Goal: Transaction & Acquisition: Purchase product/service

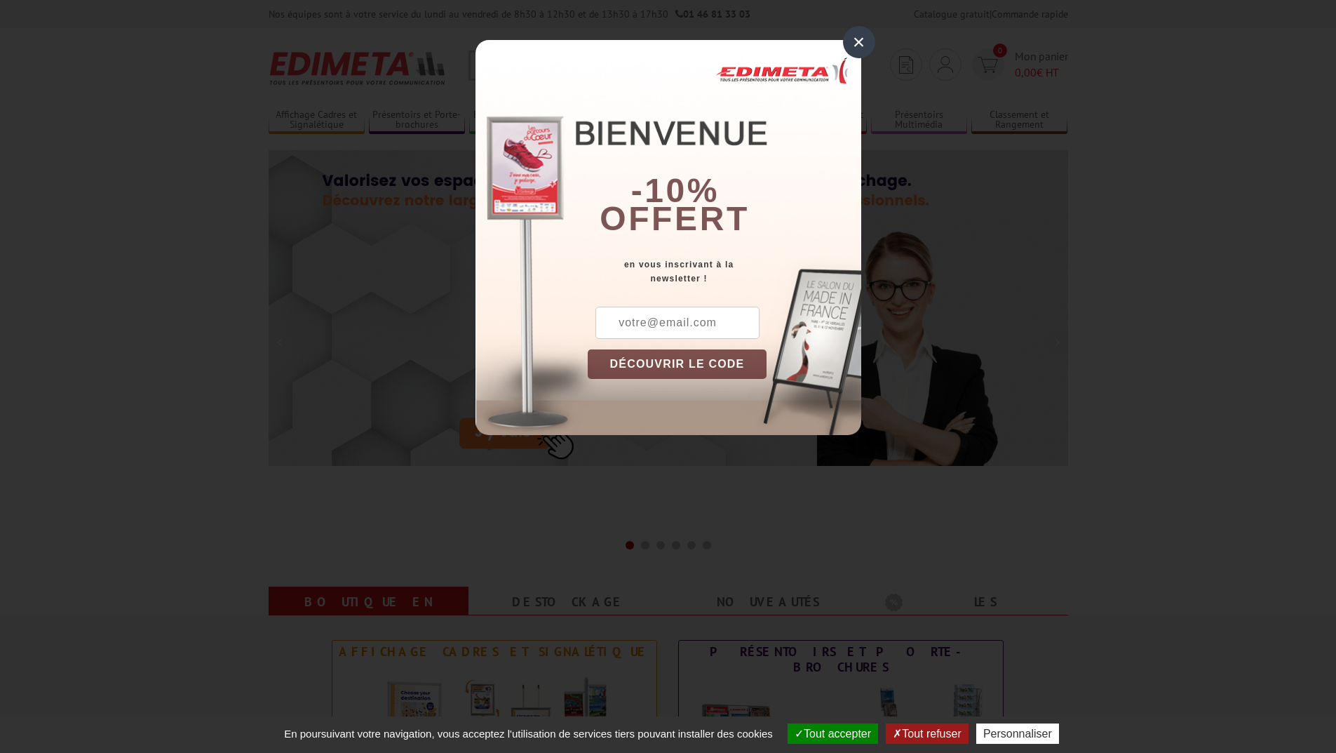
click at [852, 38] on div "×" at bounding box center [859, 42] width 32 height 32
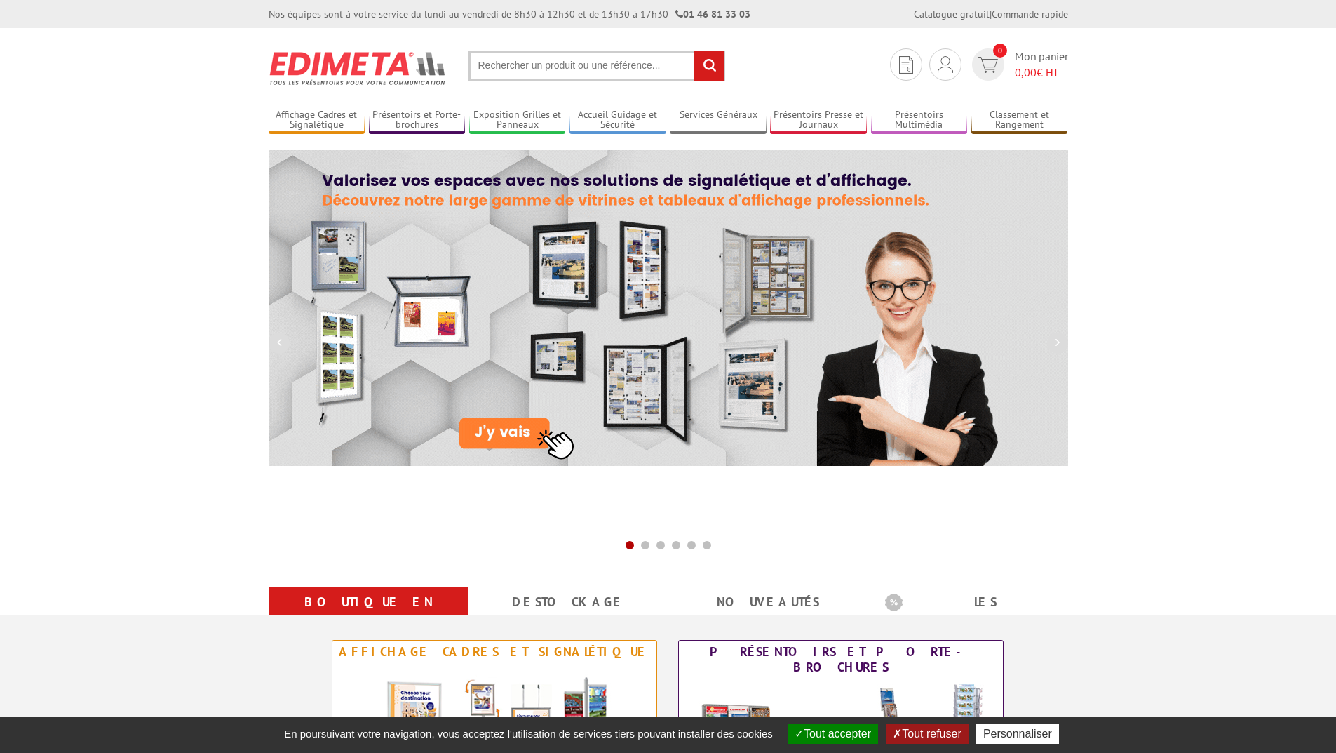
click at [615, 66] on input "text" at bounding box center [597, 66] width 257 height 30
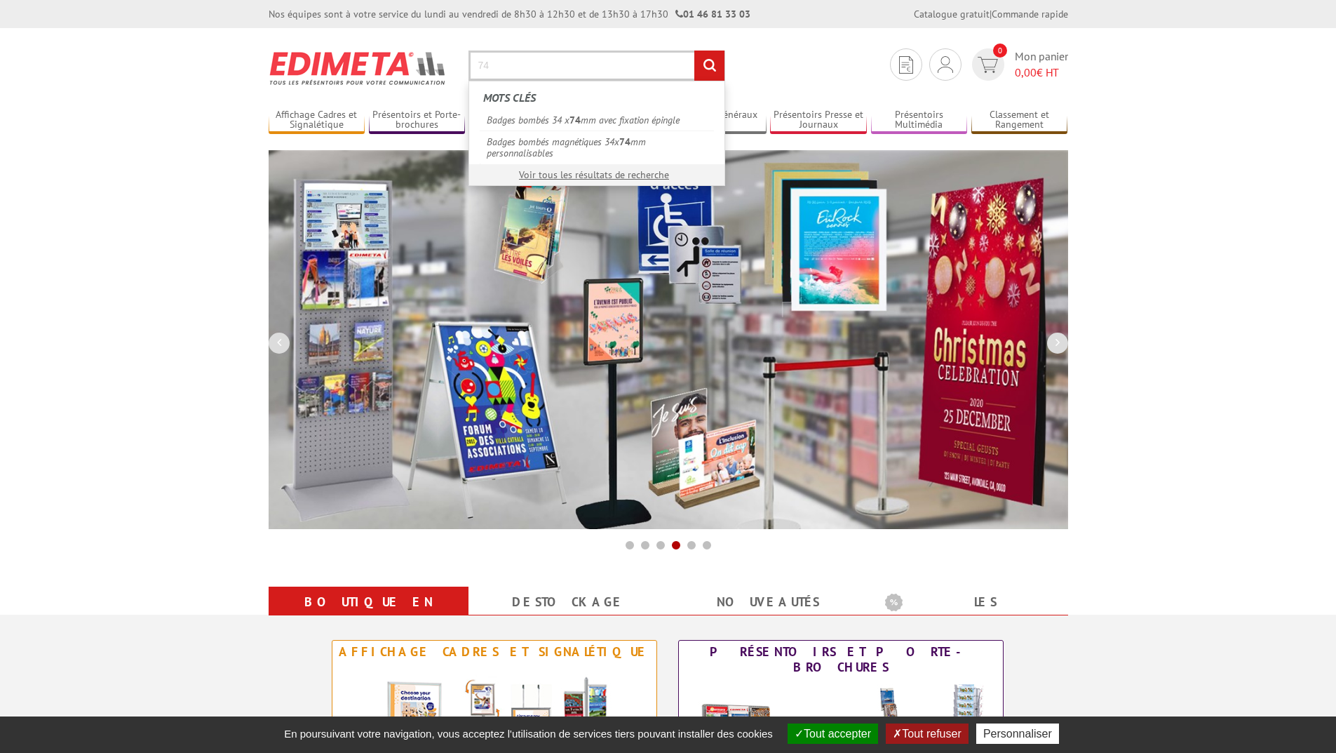
type input "7"
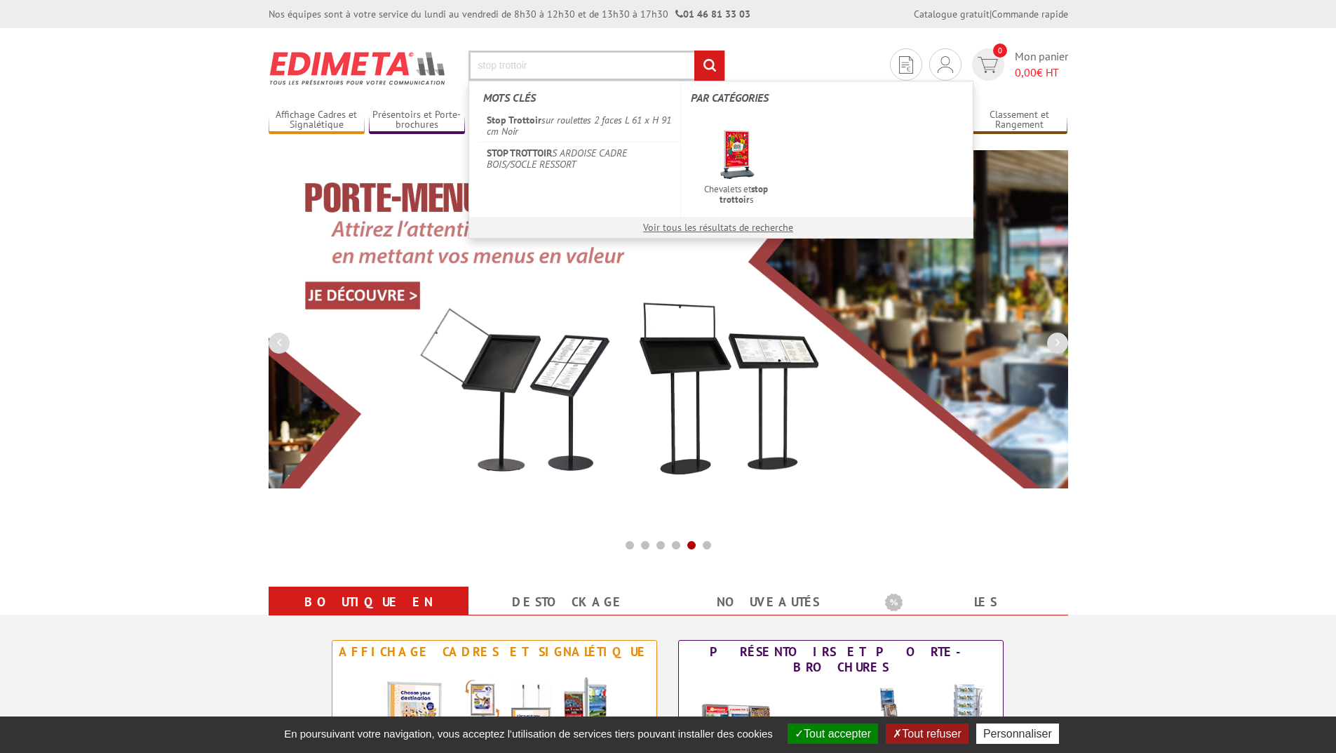
type input "stop trottoir"
click at [694, 51] on input "rechercher" at bounding box center [709, 66] width 30 height 30
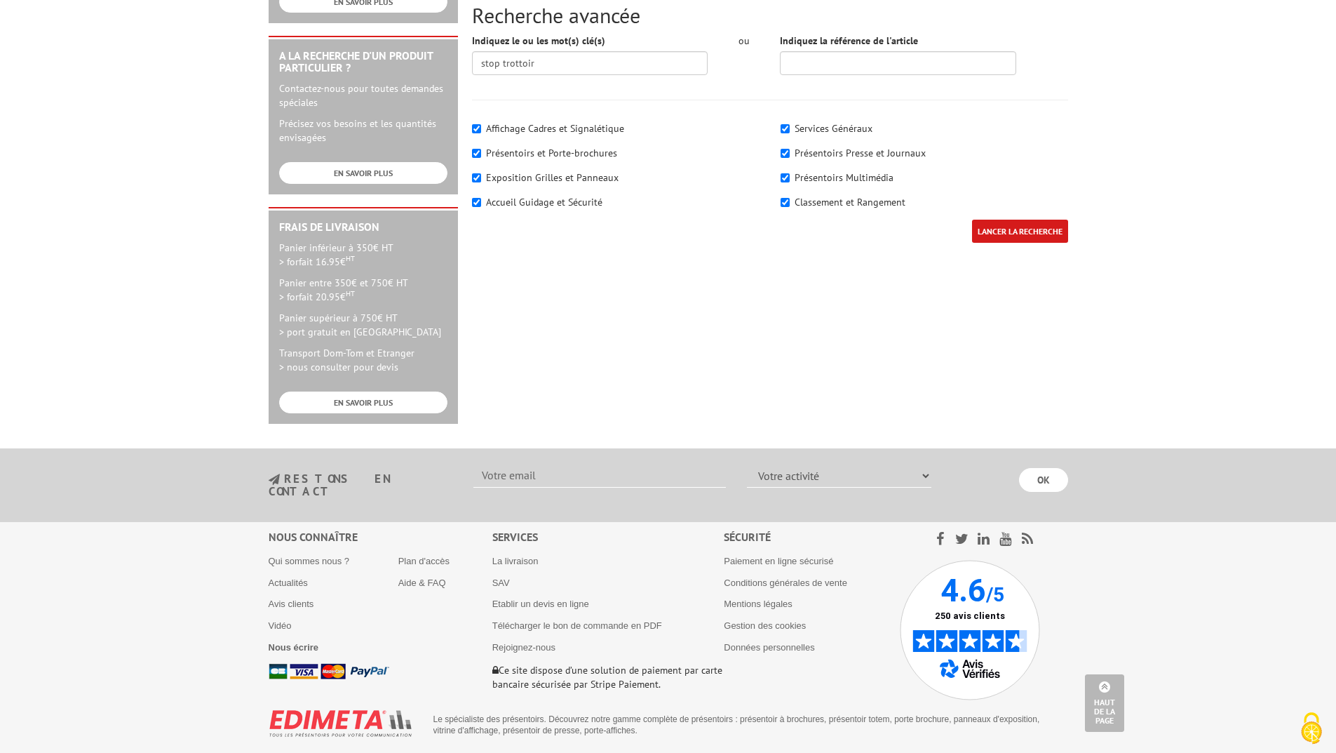
scroll to position [60, 0]
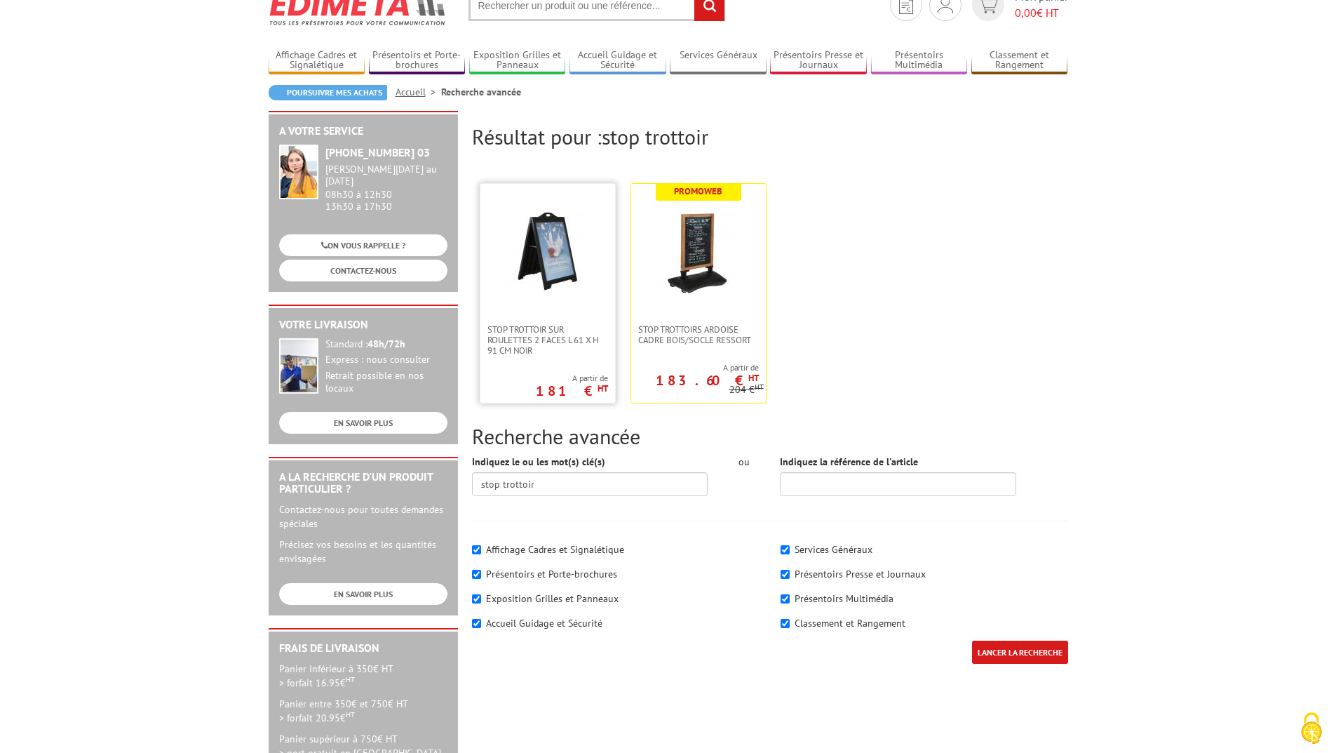
click at [526, 298] on link at bounding box center [547, 254] width 135 height 140
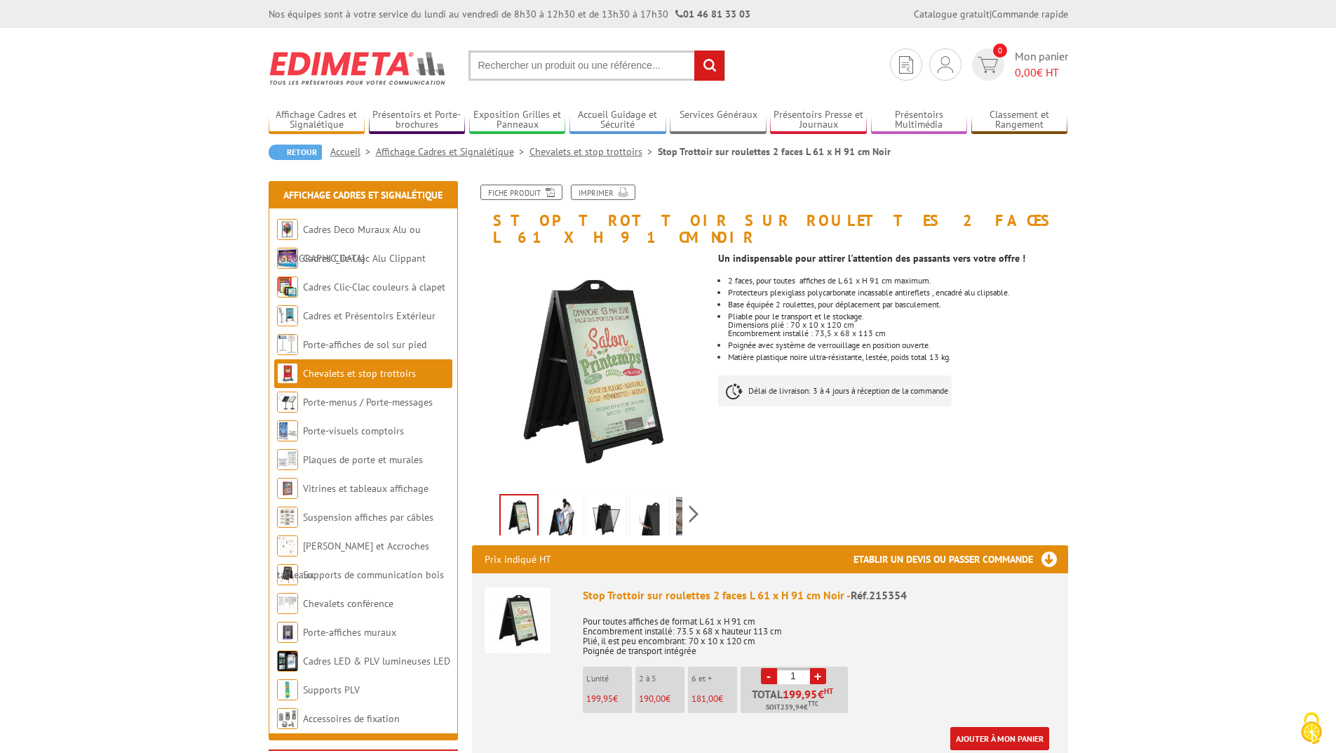
click at [556, 504] on img at bounding box center [563, 518] width 34 height 43
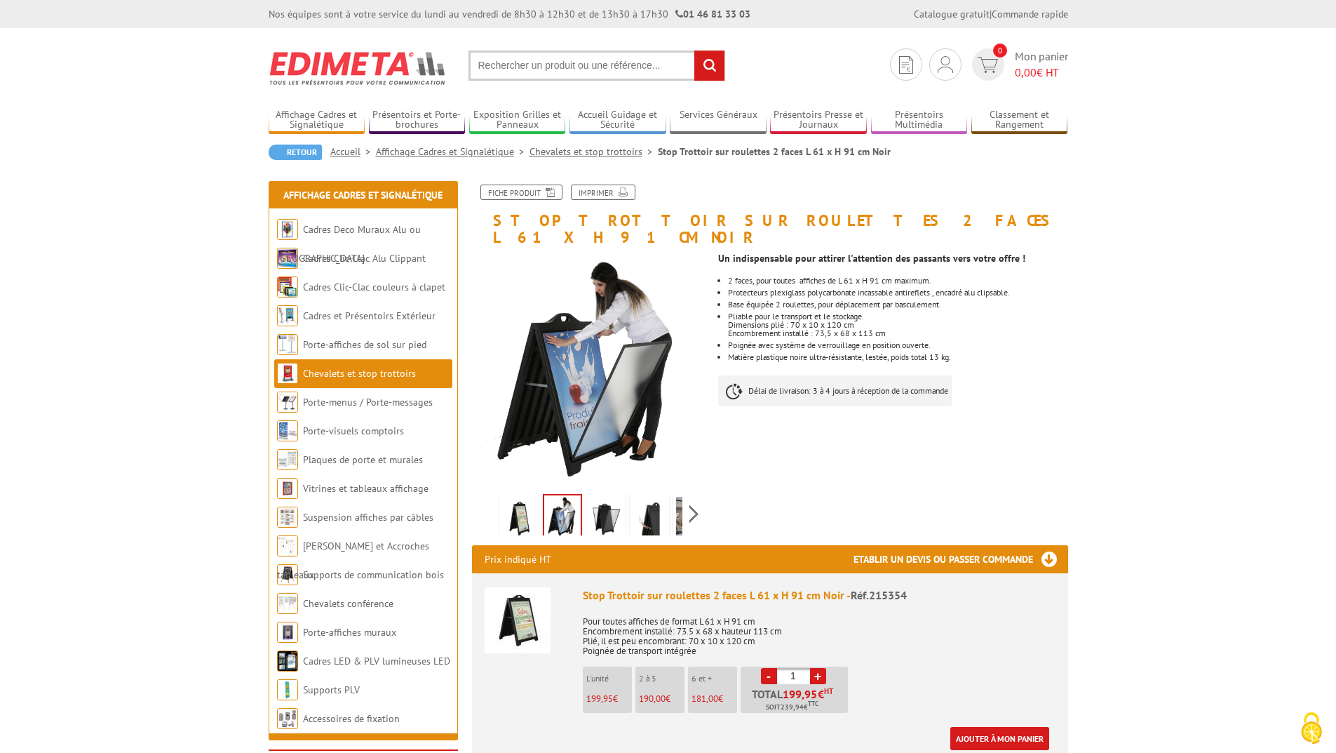
click at [600, 501] on img at bounding box center [606, 518] width 34 height 43
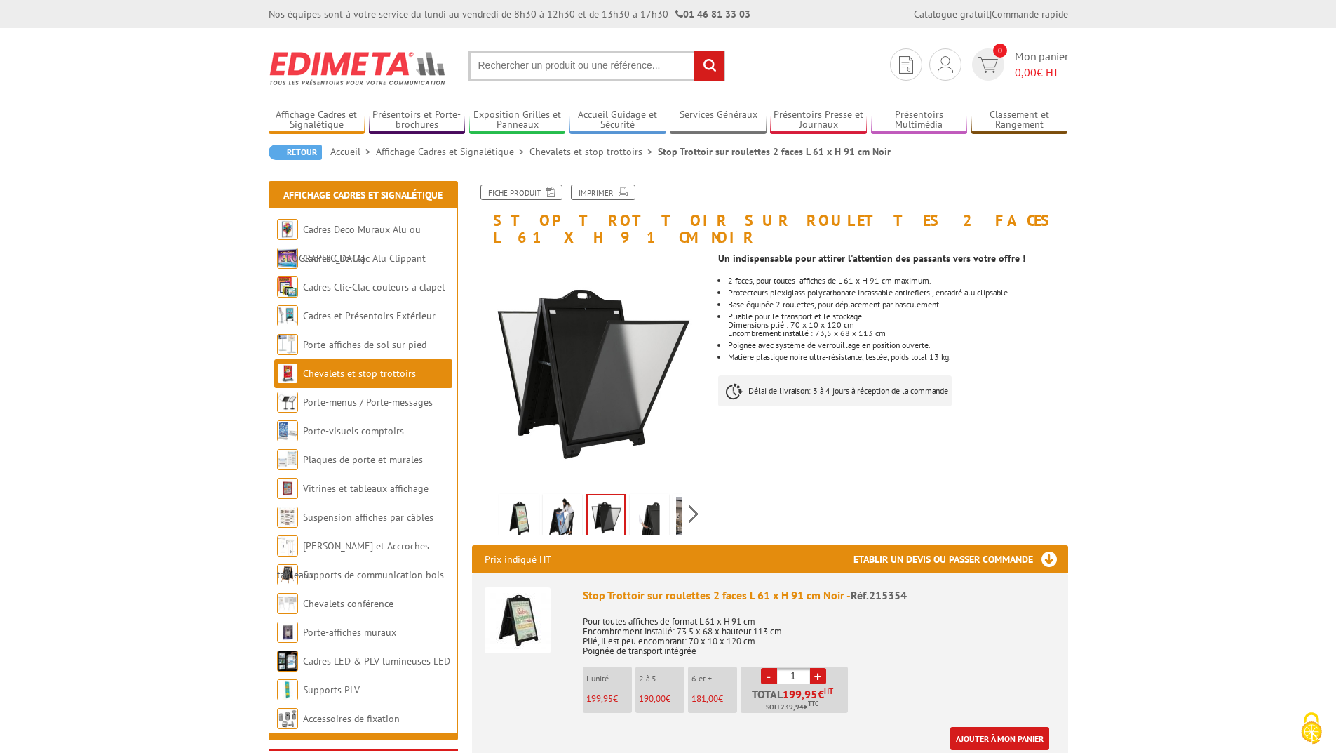
click at [519, 498] on img at bounding box center [519, 518] width 34 height 43
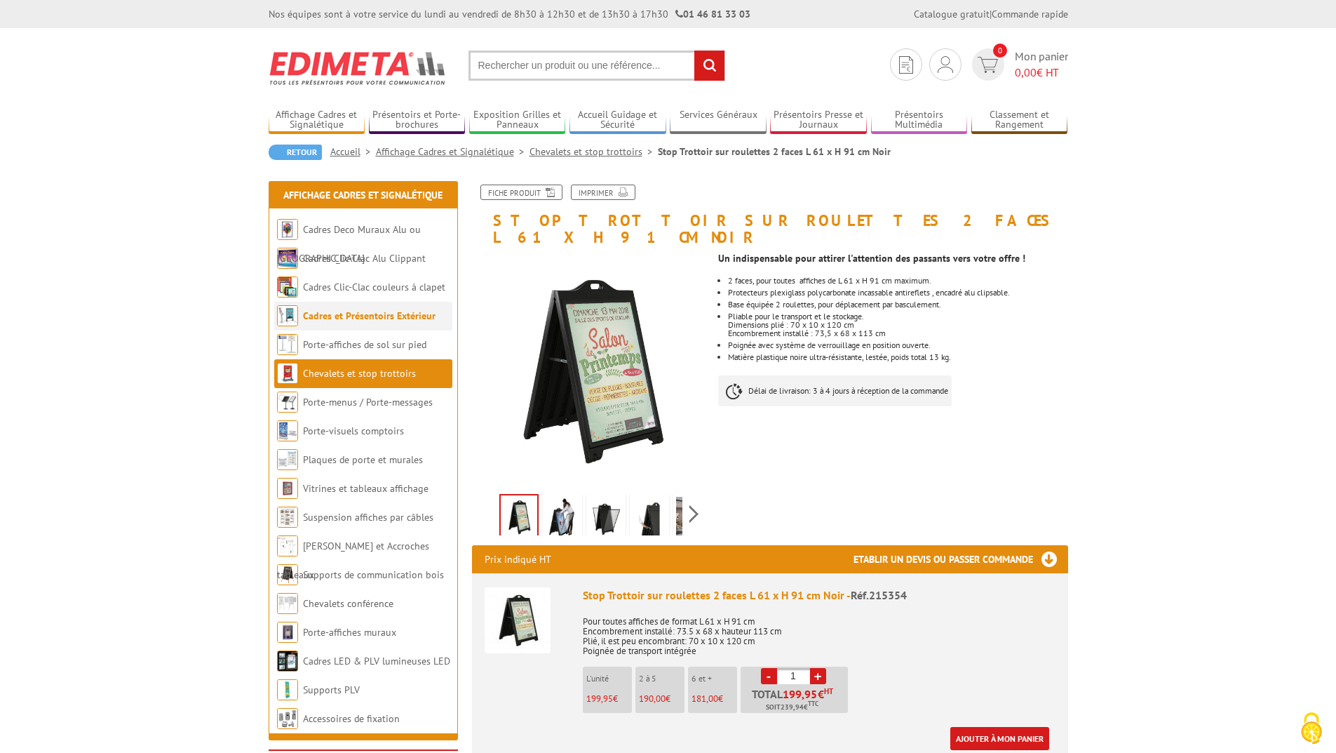
click at [361, 305] on li "Cadres et Présentoirs Extérieur" at bounding box center [363, 316] width 178 height 29
click at [365, 311] on link "Cadres et Présentoirs Extérieur" at bounding box center [369, 315] width 133 height 13
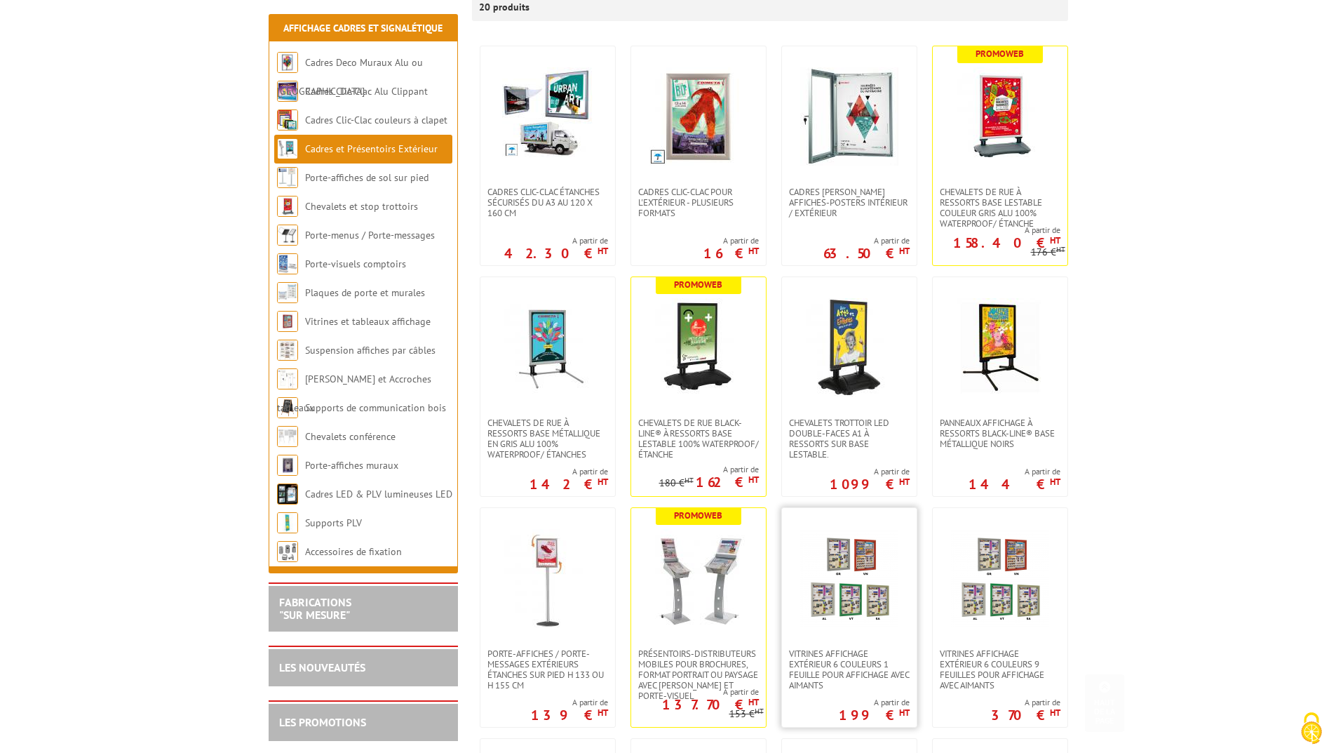
scroll to position [281, 0]
click at [971, 366] on img at bounding box center [1000, 346] width 98 height 98
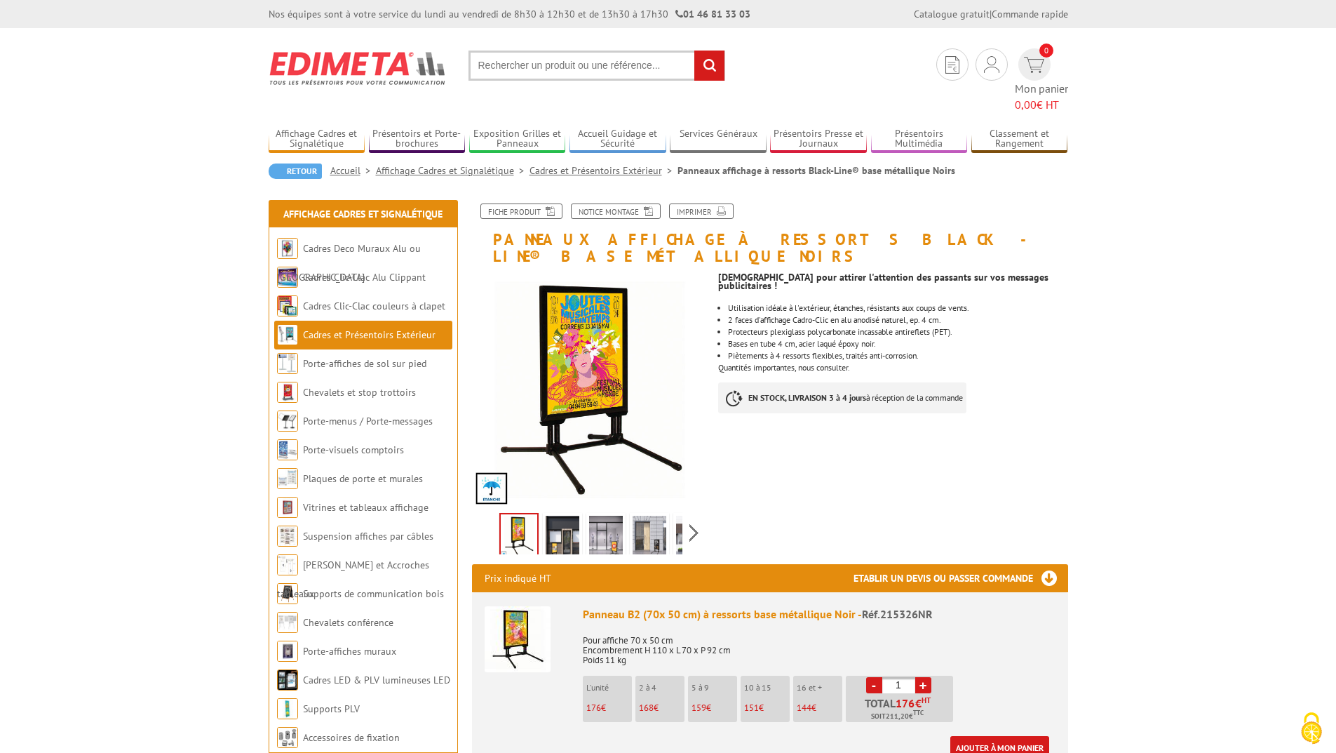
click at [554, 516] on img at bounding box center [563, 537] width 34 height 43
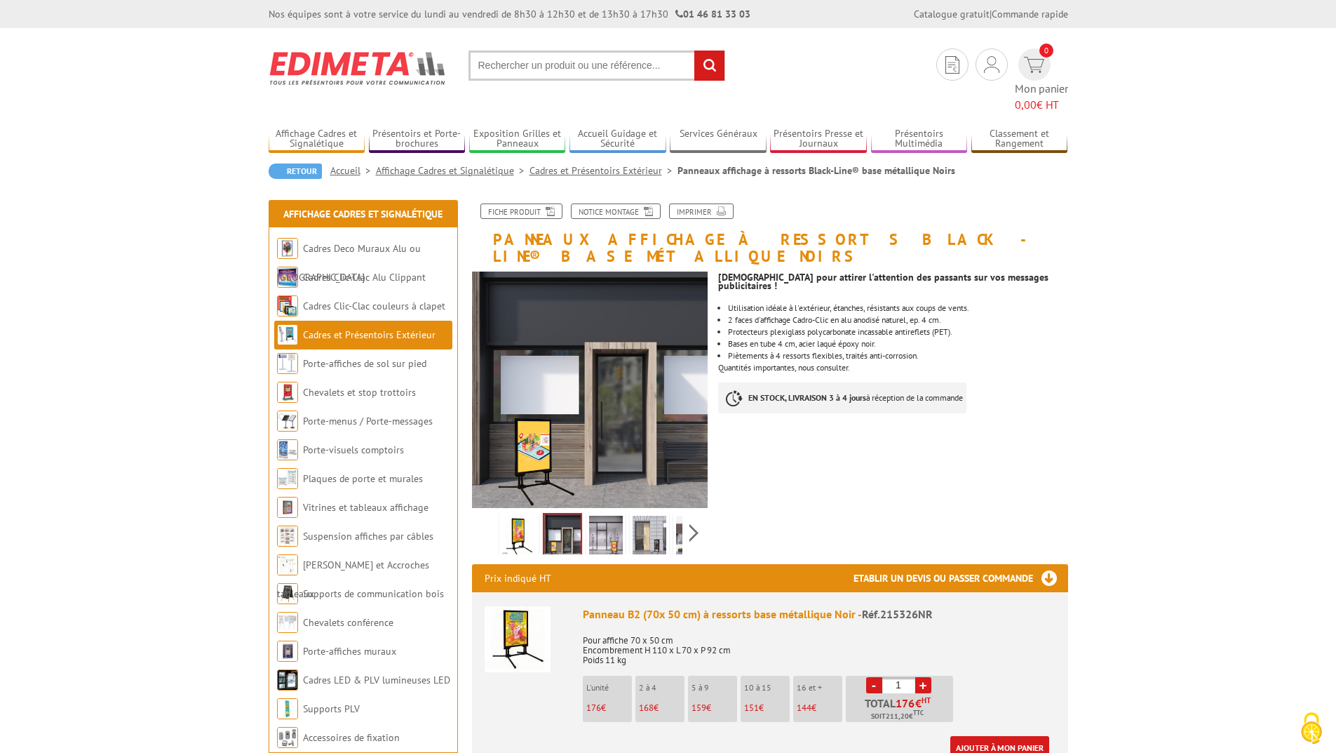
click at [596, 516] on img at bounding box center [606, 537] width 34 height 43
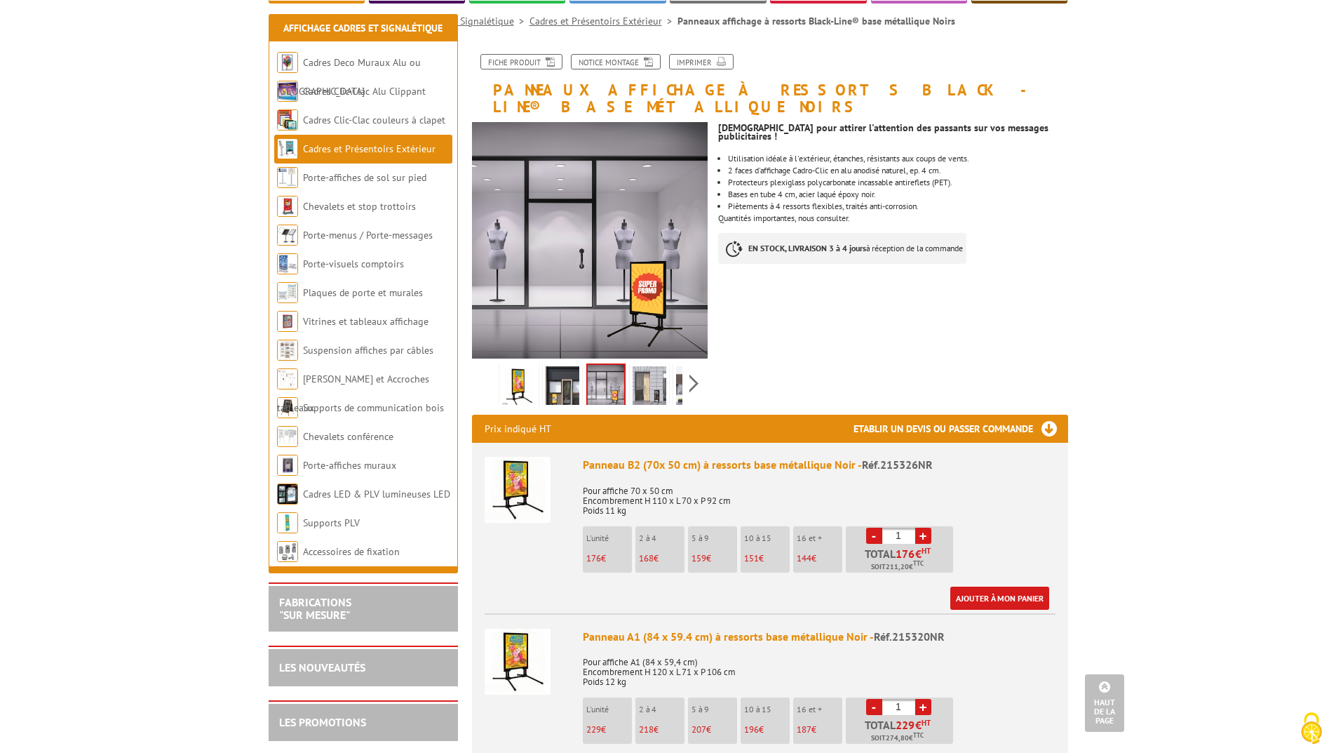
scroll to position [140, 0]
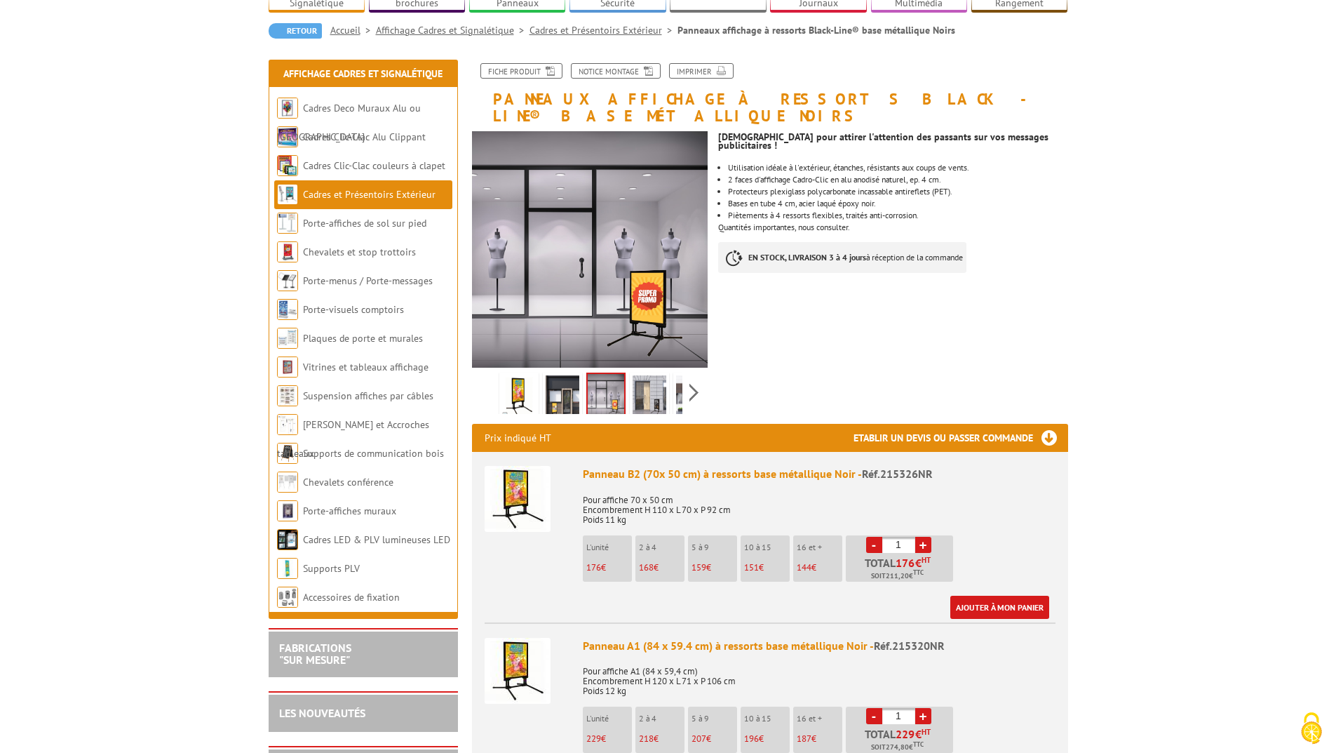
click at [657, 375] on img at bounding box center [650, 396] width 34 height 43
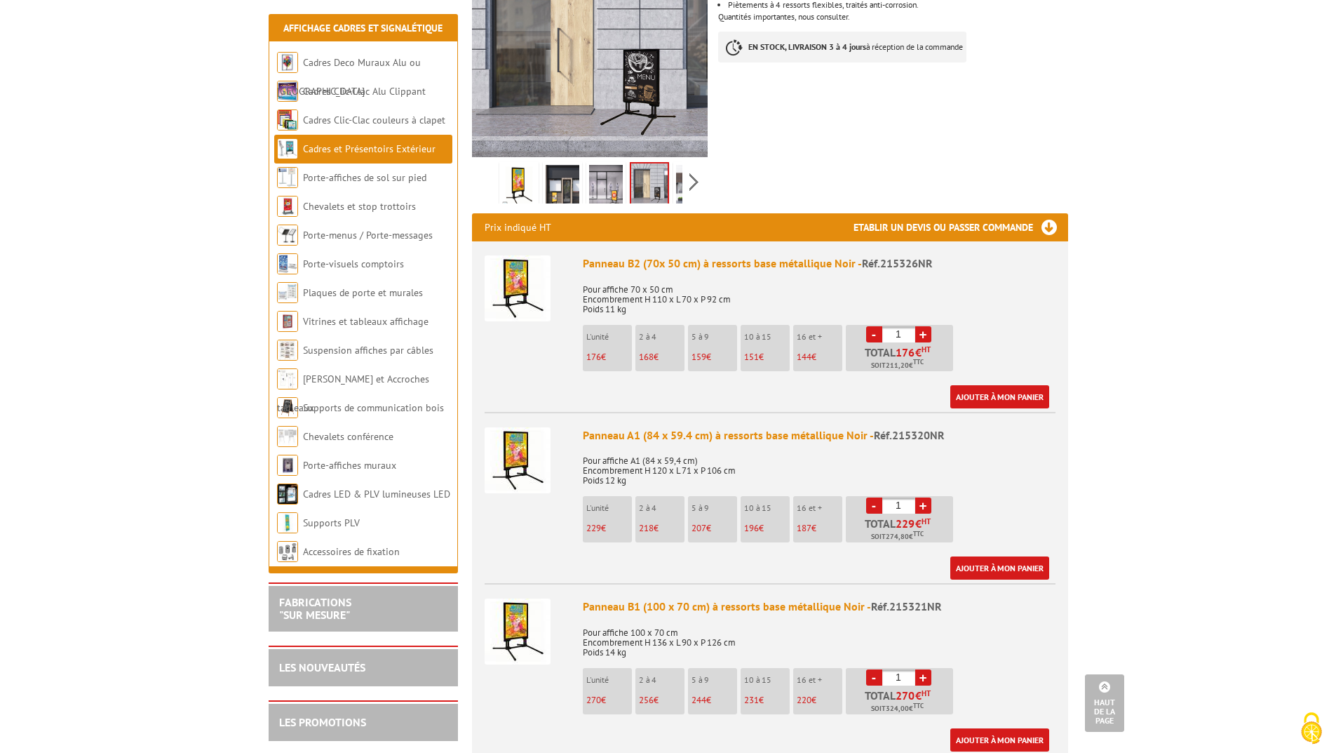
scroll to position [491, 0]
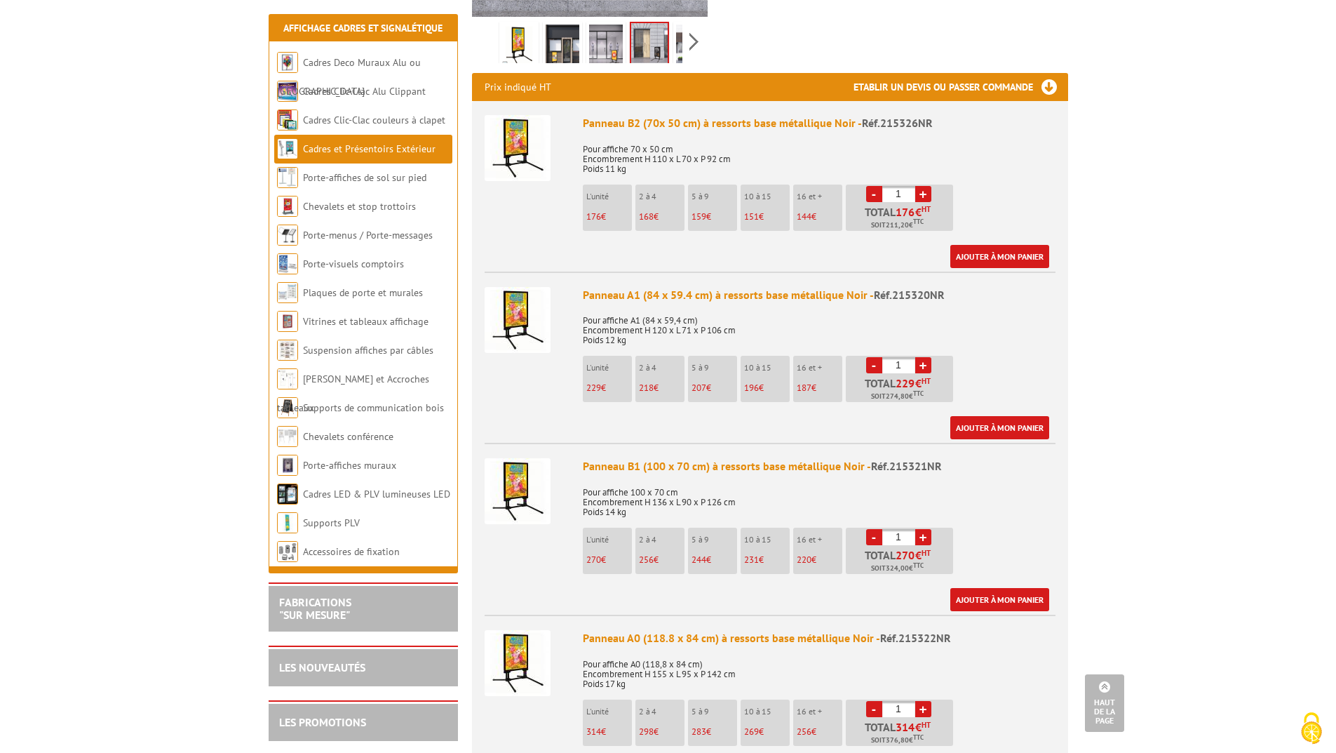
click at [740, 458] on div "Panneau B1 (100 x 70 cm) à ressorts base métallique Noir - Réf.215321NR" at bounding box center [819, 466] width 473 height 16
click at [738, 458] on div "Panneau B1 (100 x 70 cm) à ressorts base métallique Noir - Réf.215321NR" at bounding box center [819, 466] width 473 height 16
click at [516, 458] on img at bounding box center [518, 491] width 66 height 66
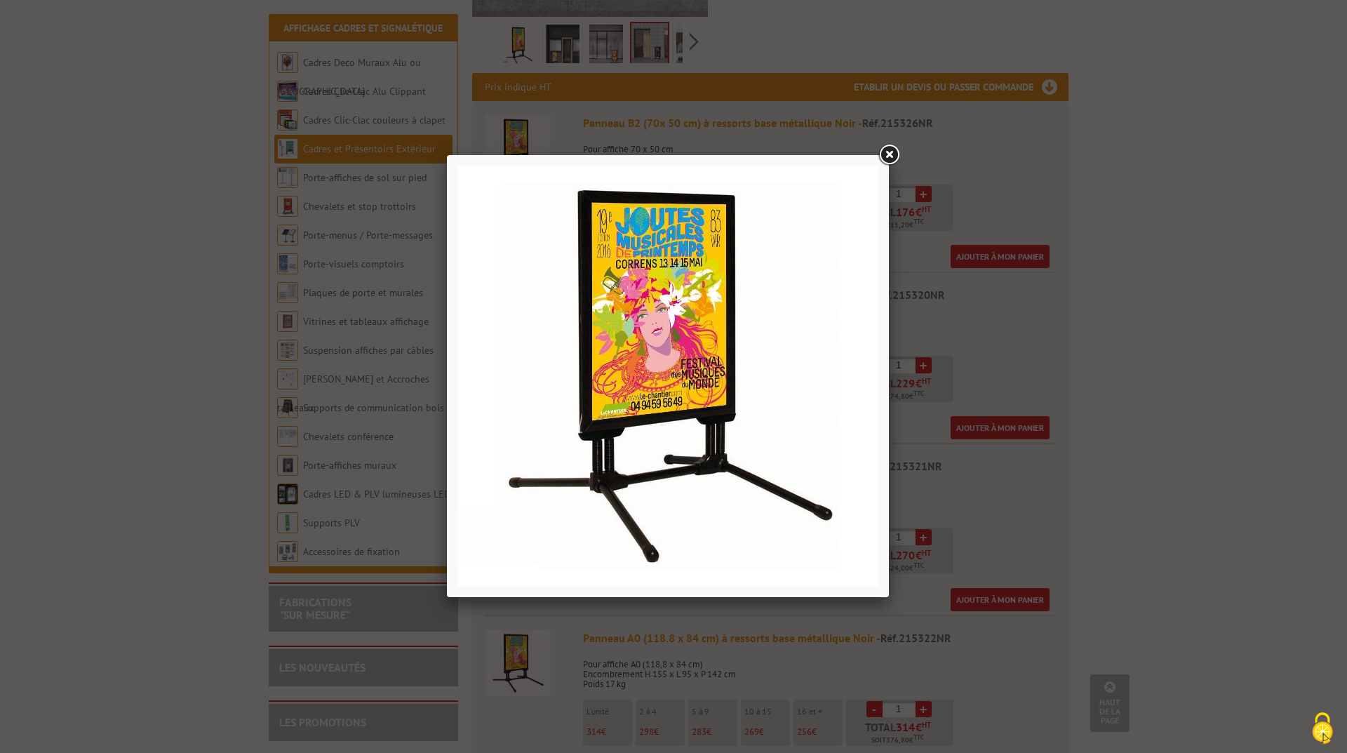
click at [542, 658] on div at bounding box center [673, 376] width 1347 height 753
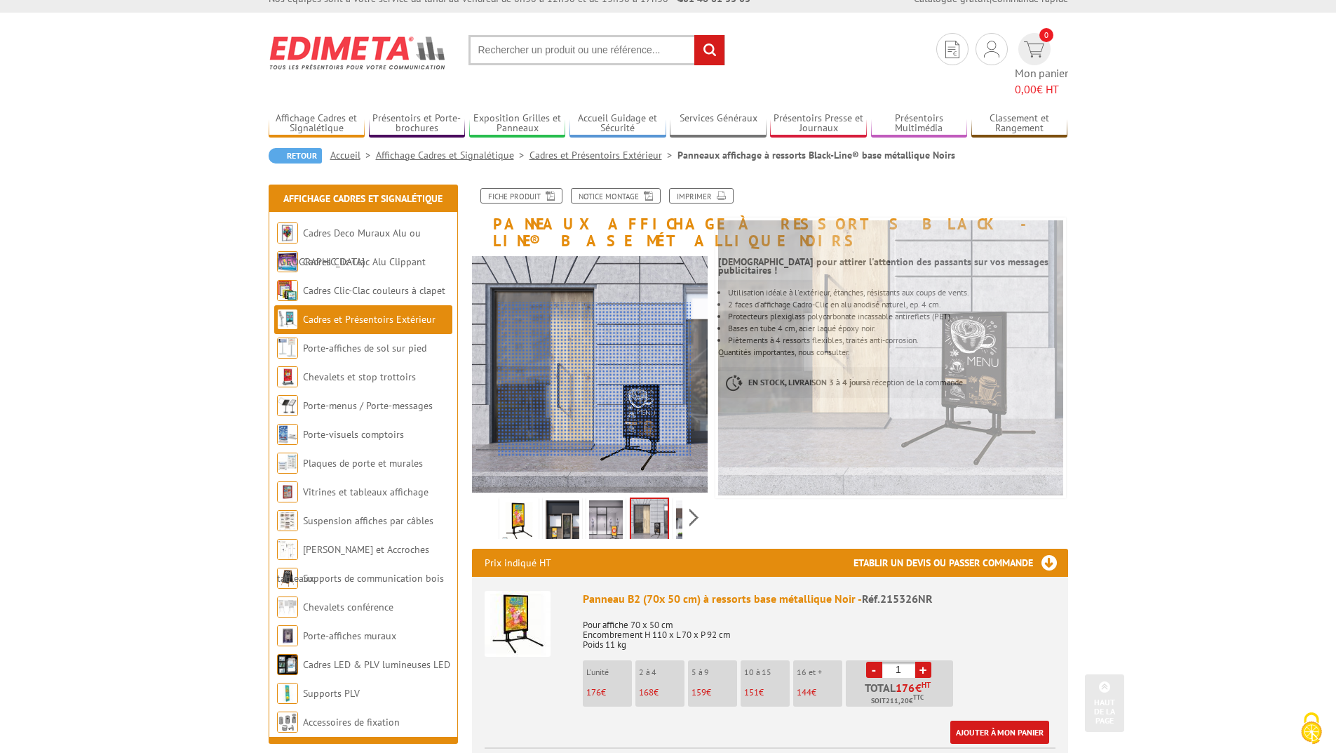
scroll to position [0, 0]
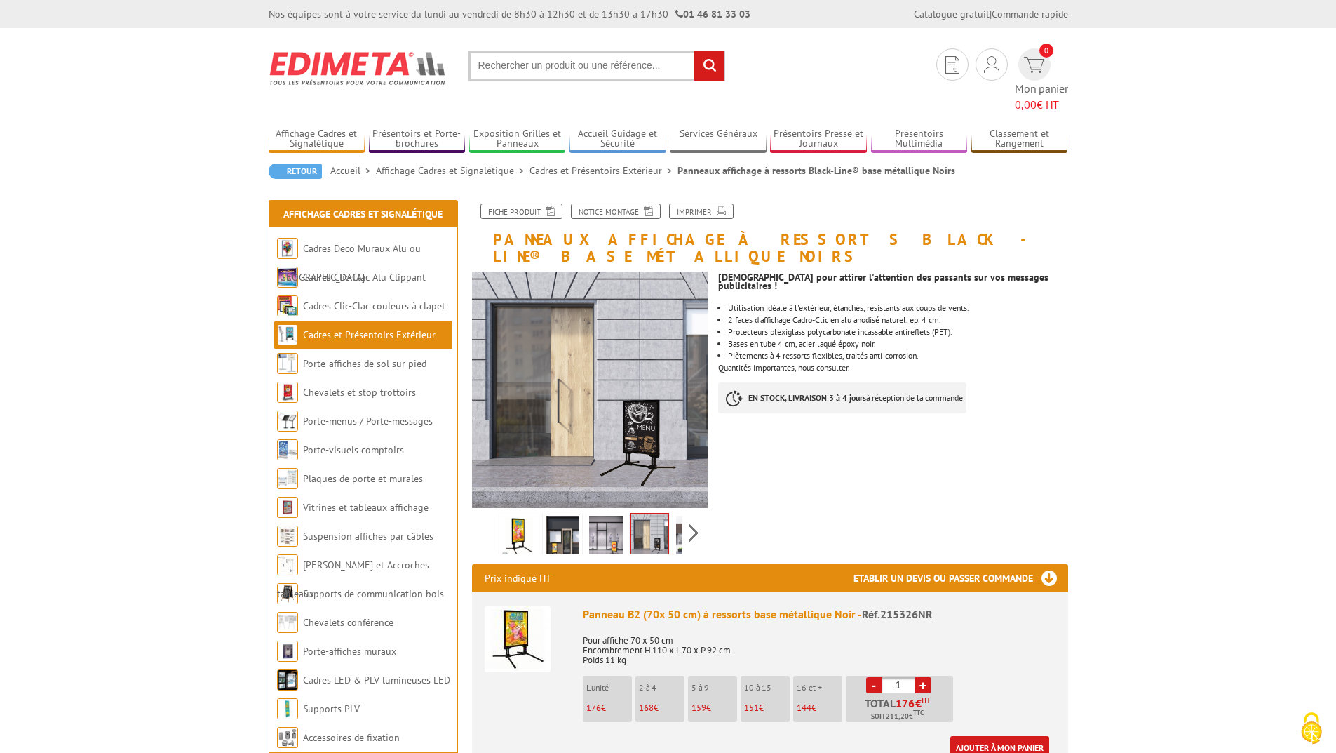
click at [518, 516] on img at bounding box center [519, 537] width 34 height 43
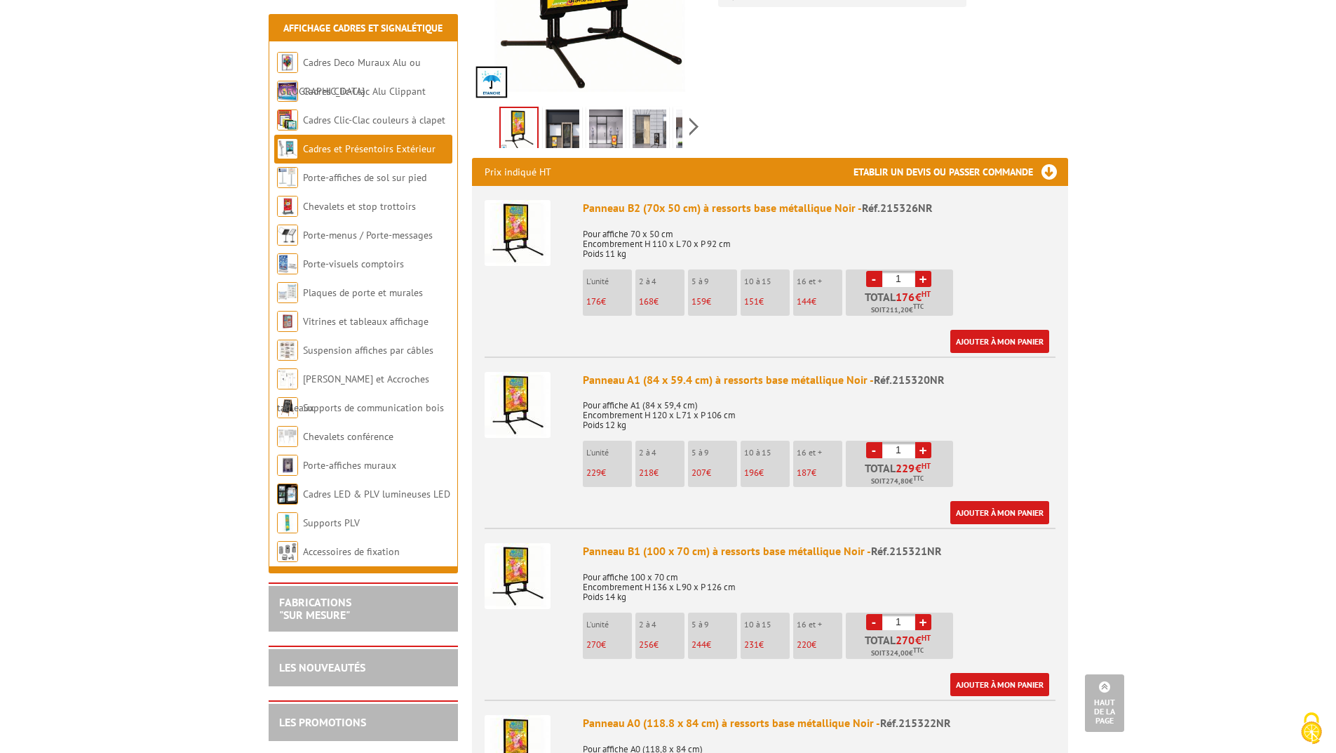
scroll to position [491, 0]
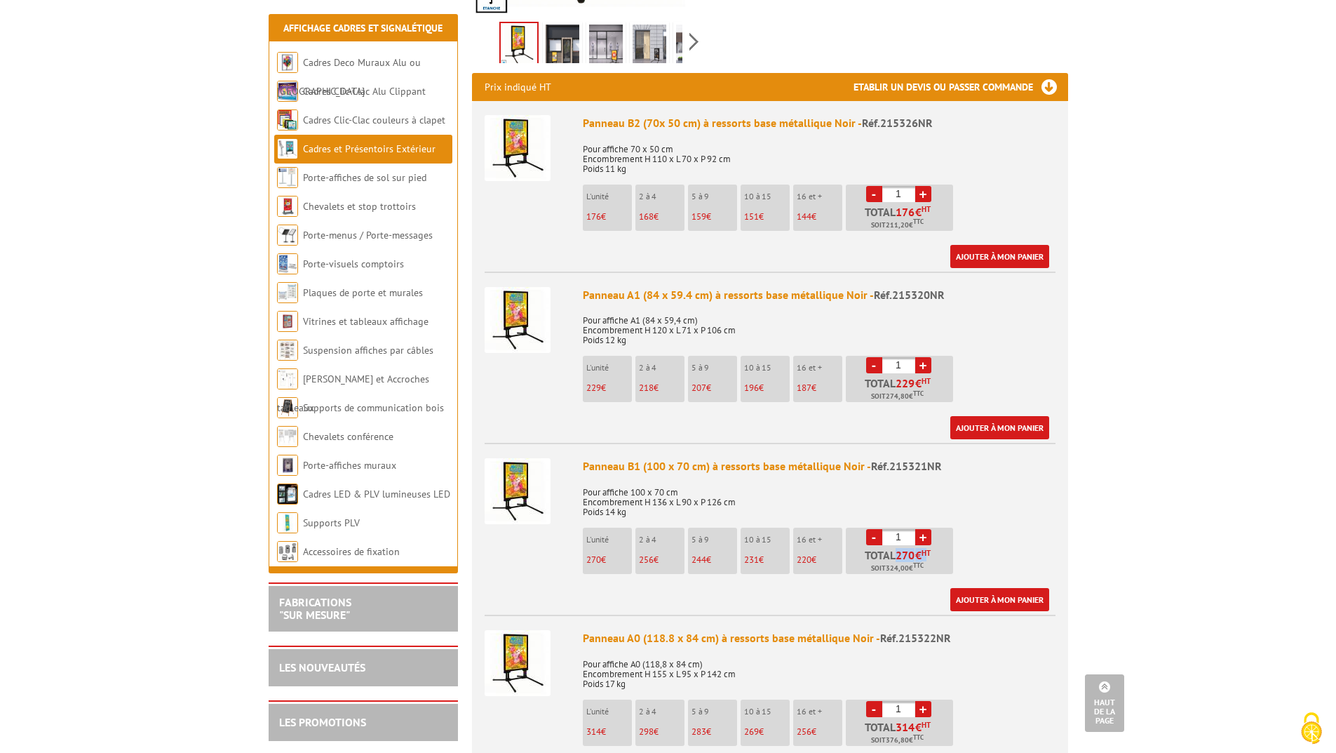
drag, startPoint x: 896, startPoint y: 521, endPoint x: 925, endPoint y: 521, distance: 28.8
click at [925, 549] on p "Total 270 € HT Soit 324,00 € TTC" at bounding box center [901, 561] width 104 height 25
click at [999, 517] on div "Panneau B1 (100 x 70 cm) à ressorts base métallique Noir - Réf.215321NR Pour af…" at bounding box center [819, 534] width 473 height 153
drag, startPoint x: 885, startPoint y: 532, endPoint x: 912, endPoint y: 536, distance: 26.9
click at [912, 563] on span "Soit 324,00 € TTC" at bounding box center [897, 568] width 53 height 11
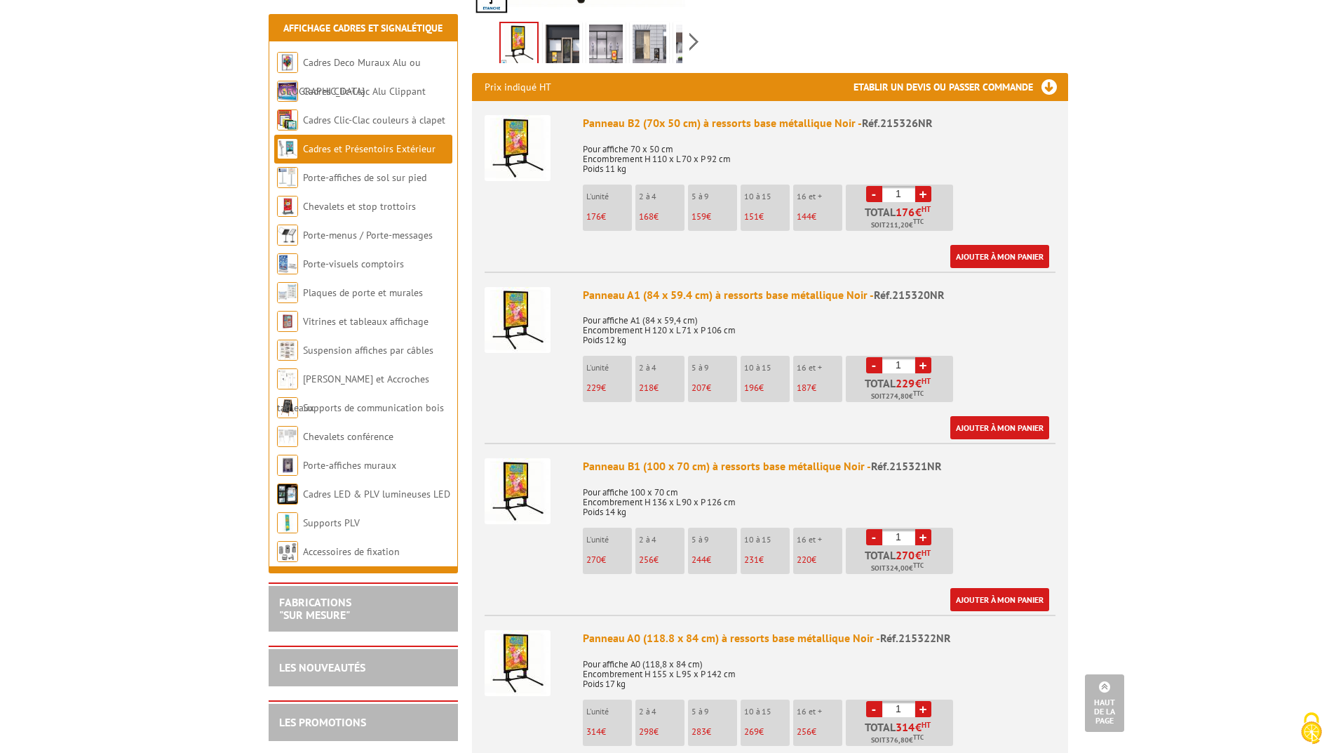
click at [997, 478] on p "Pour affiche 100 x 70 cm Encombrement H 136 x L 90 x P 126 cm Poids 14 kg" at bounding box center [819, 497] width 473 height 39
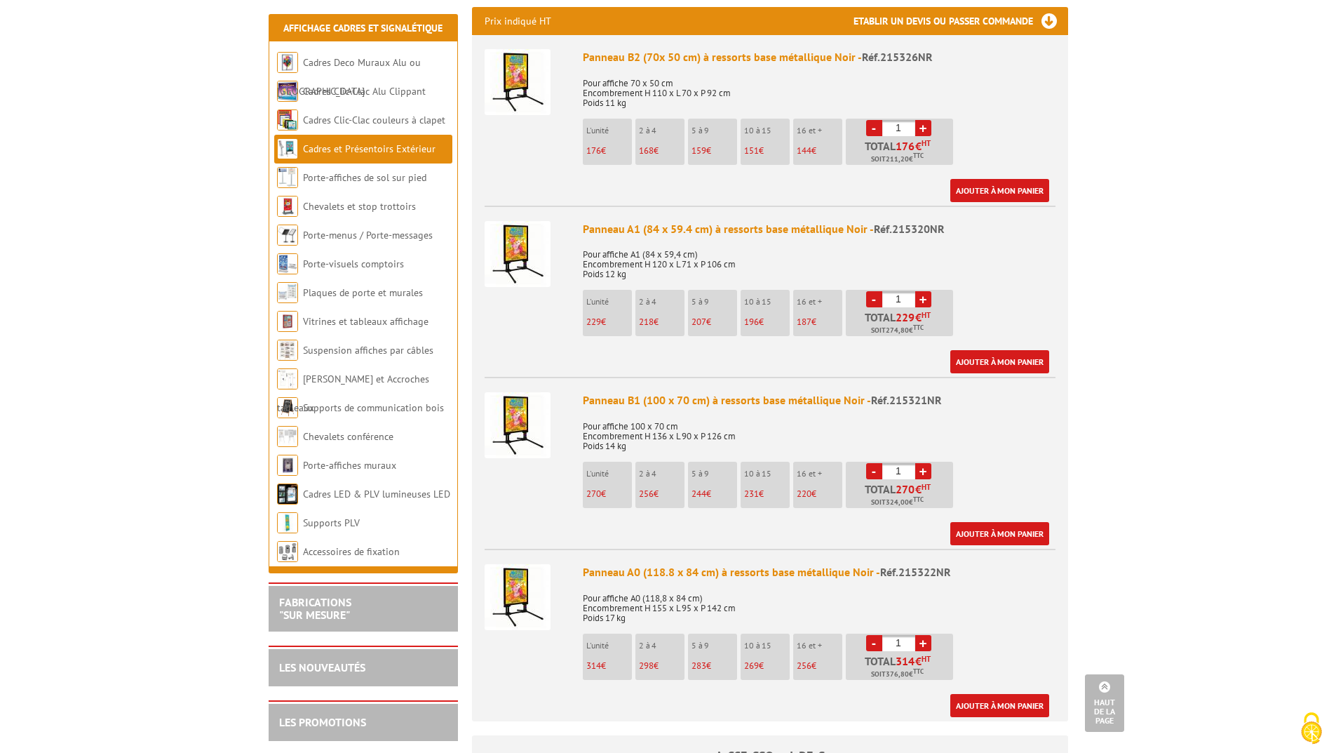
scroll to position [561, 0]
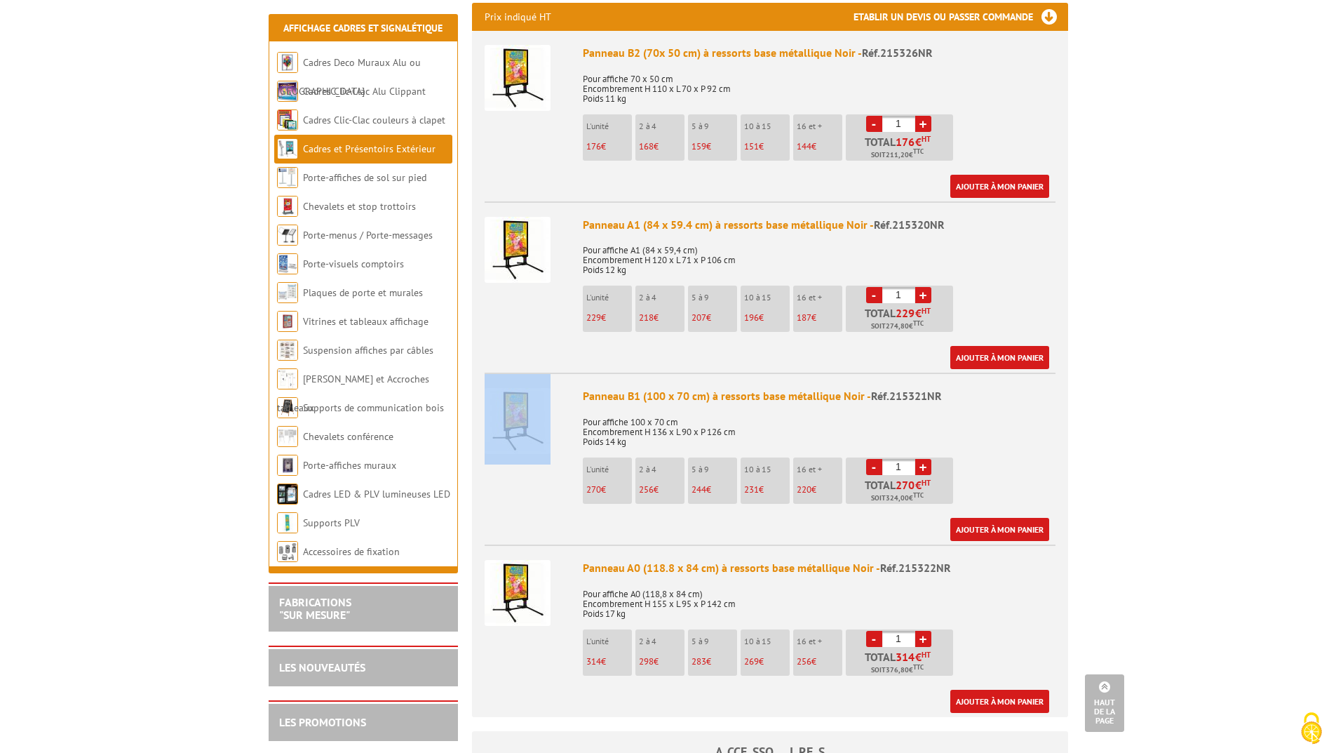
drag, startPoint x: 483, startPoint y: 342, endPoint x: 505, endPoint y: 348, distance: 23.3
click at [505, 348] on ul "Panneau B2 (70x 50 cm) à ressorts base métallique Noir - Réf.215326NR Pour affi…" at bounding box center [770, 374] width 596 height 686
click at [512, 374] on div at bounding box center [529, 419] width 88 height 90
click at [328, 213] on li "Chevalets et stop trottoirs" at bounding box center [363, 206] width 178 height 29
click at [328, 210] on link "Chevalets et stop trottoirs" at bounding box center [359, 206] width 113 height 13
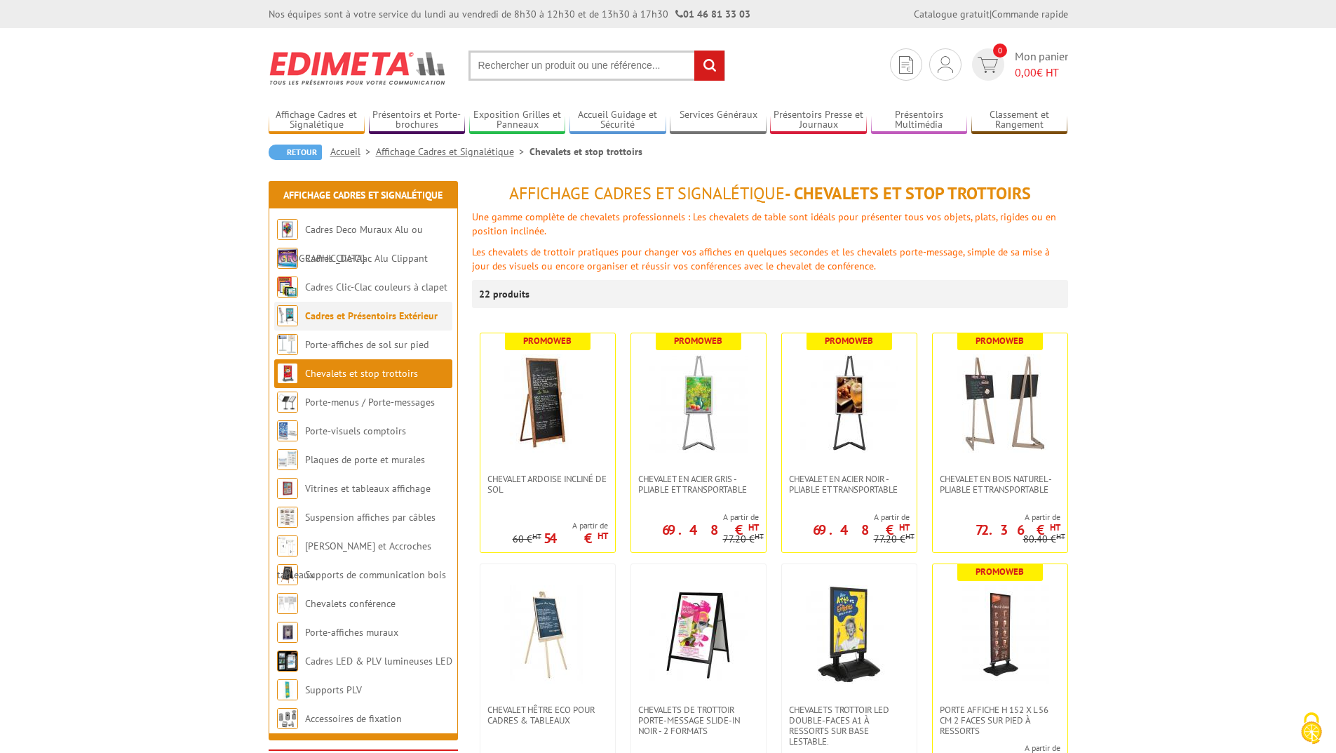
click at [341, 316] on link "Cadres et Présentoirs Extérieur" at bounding box center [371, 315] width 133 height 13
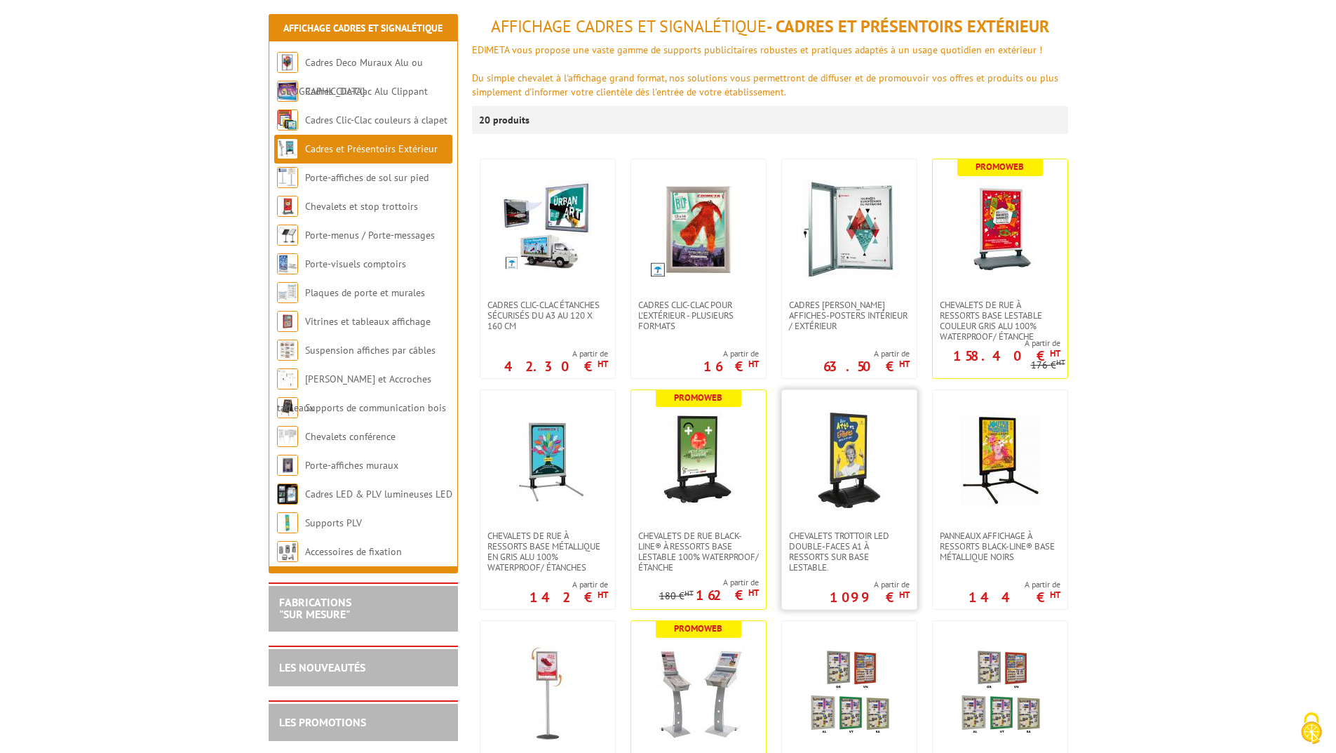
scroll to position [210, 0]
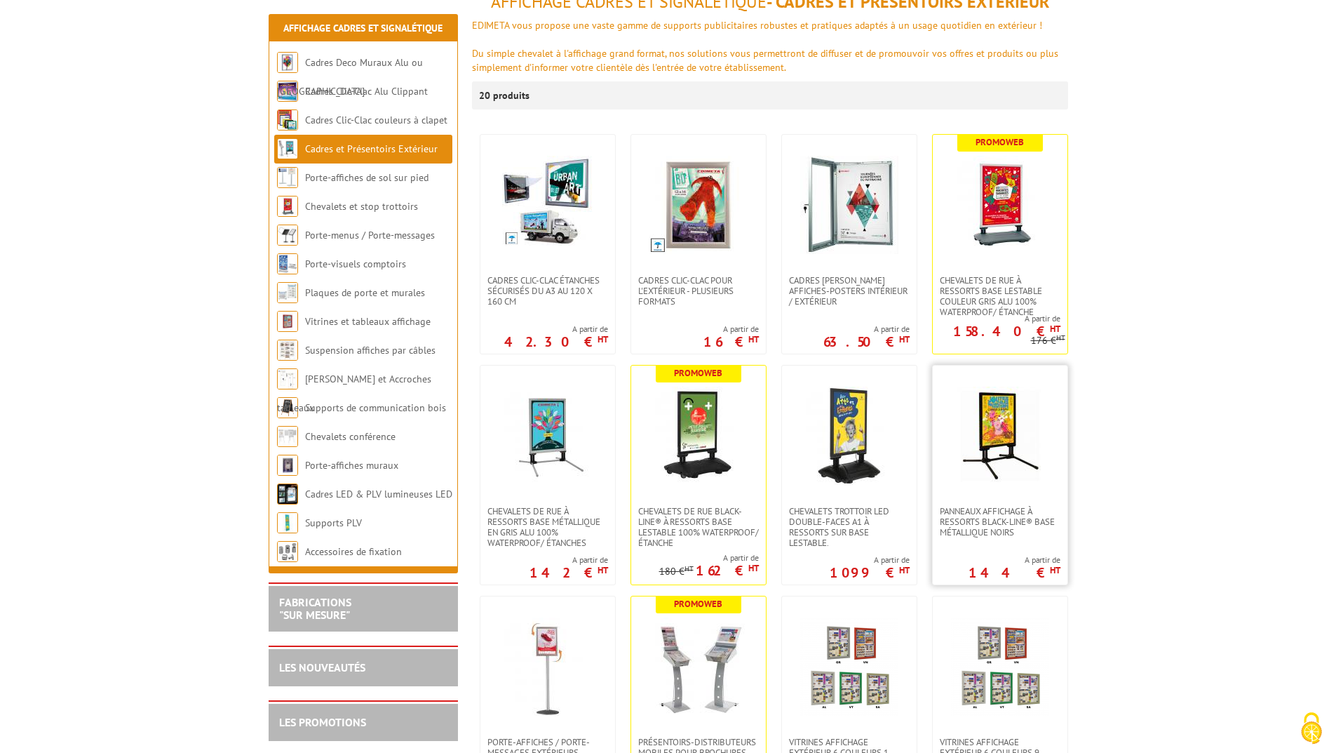
click at [976, 394] on img at bounding box center [1000, 435] width 98 height 98
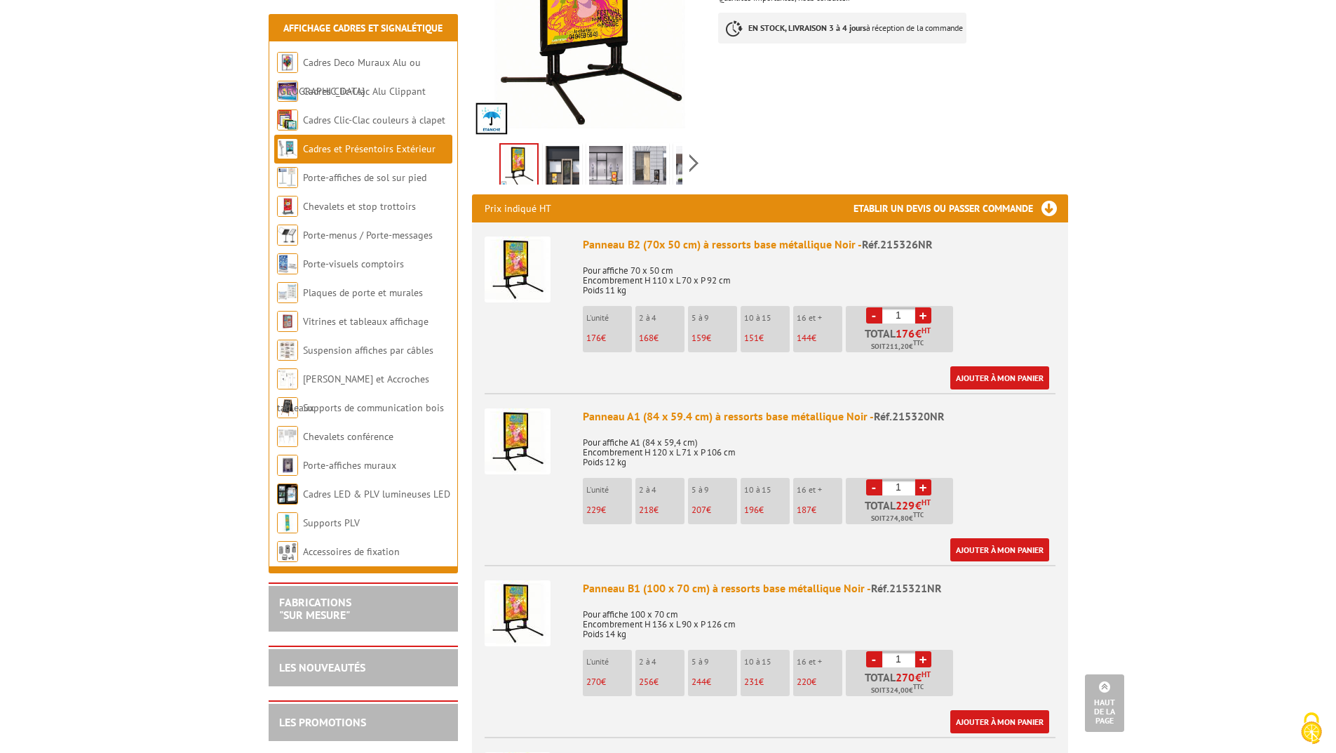
scroll to position [631, 0]
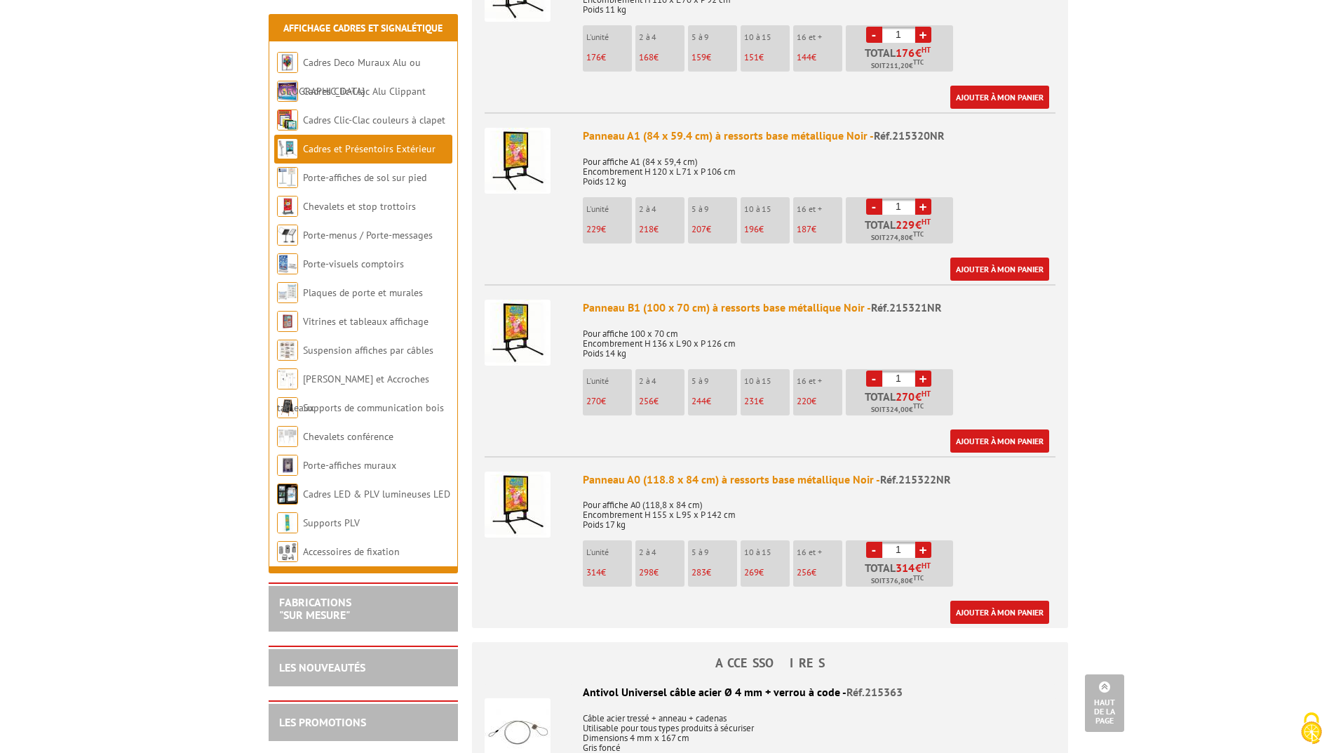
click at [619, 300] on div "Panneau B1 (100 x 70 cm) à ressorts base métallique Noir - Réf.215321NR" at bounding box center [819, 308] width 473 height 16
click at [546, 359] on li "Panneau B1 (100 x 70 cm) à ressorts base métallique Noir - Réf.215321NR Pour af…" at bounding box center [770, 368] width 571 height 168
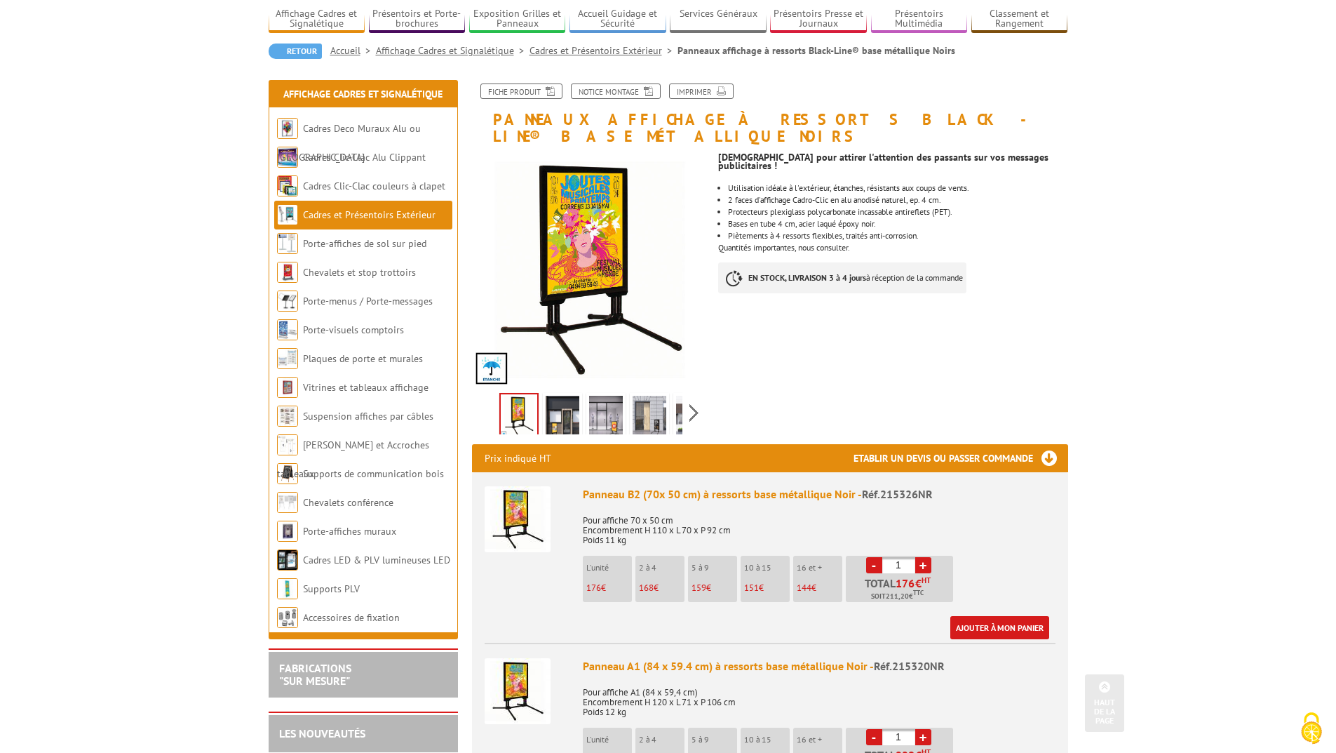
scroll to position [0, 0]
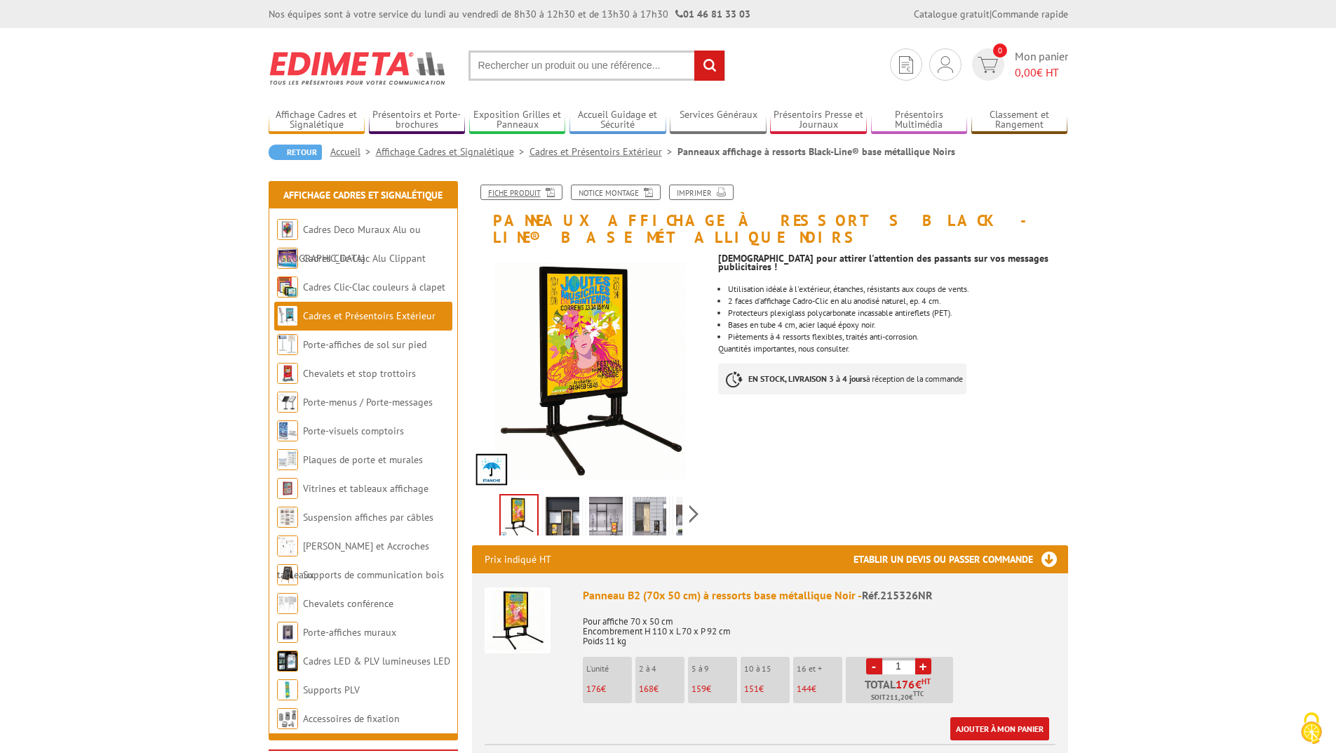
click at [492, 192] on link "Fiche produit" at bounding box center [521, 191] width 82 height 15
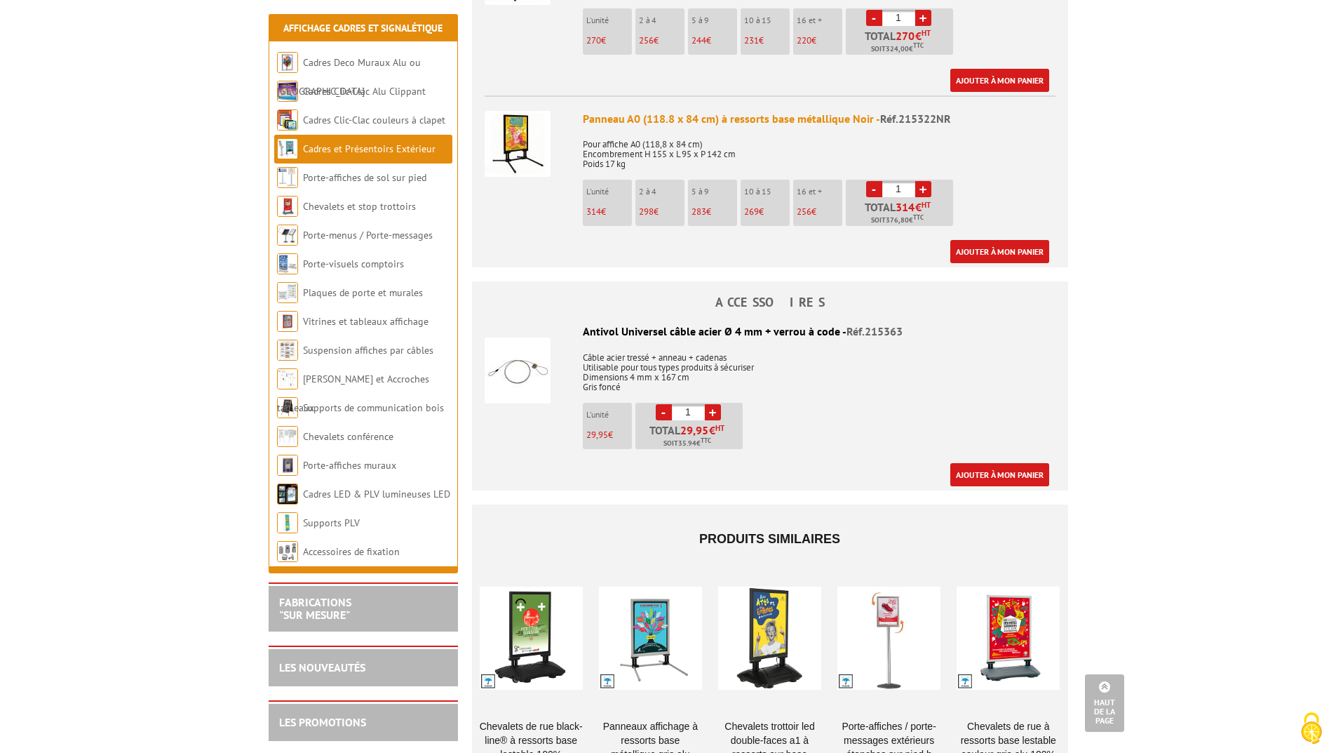
scroll to position [912, 0]
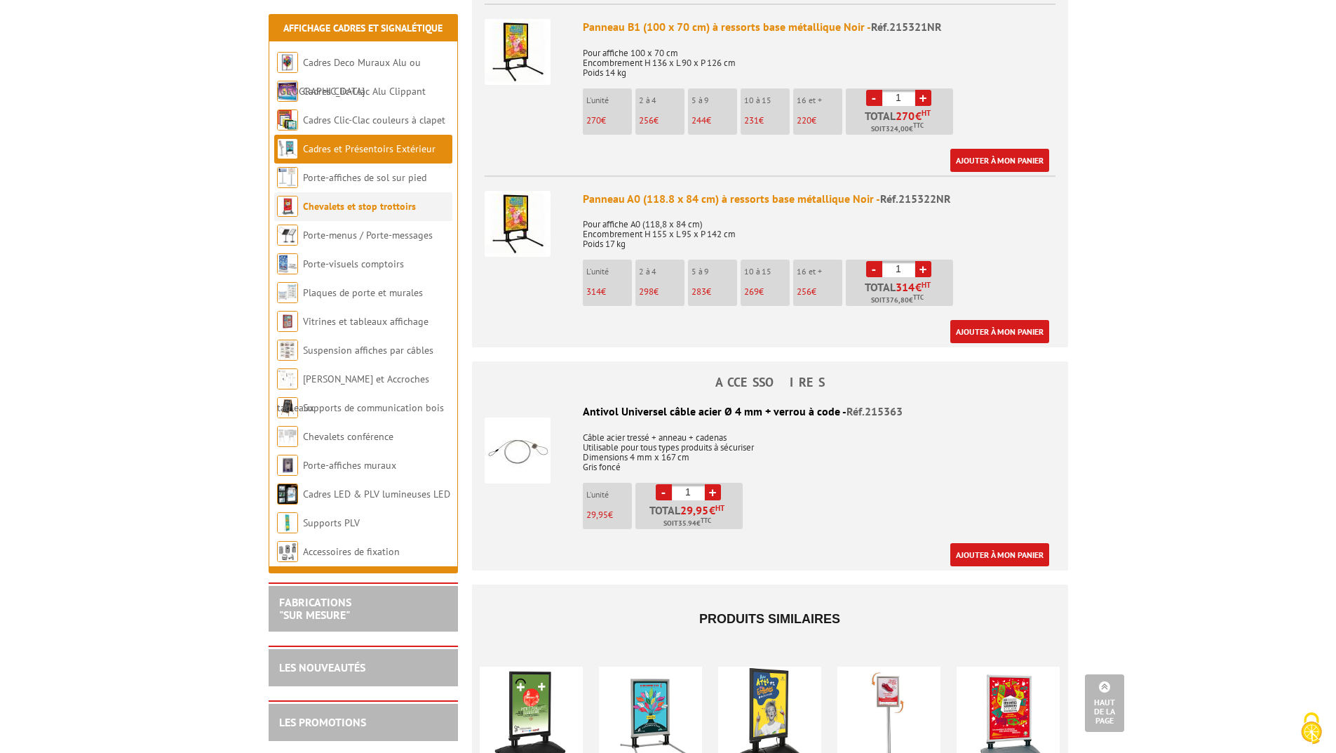
click at [352, 203] on link "Chevalets et stop trottoirs" at bounding box center [359, 206] width 113 height 13
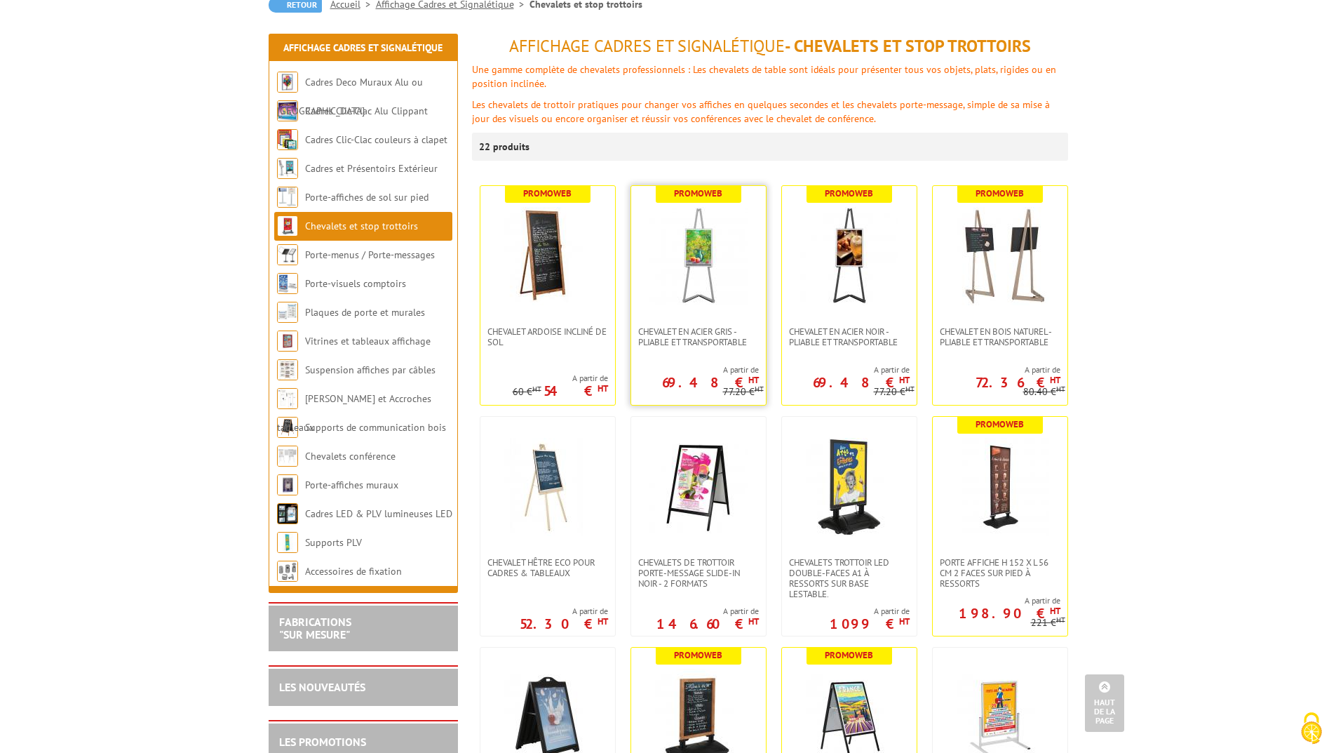
scroll to position [140, 0]
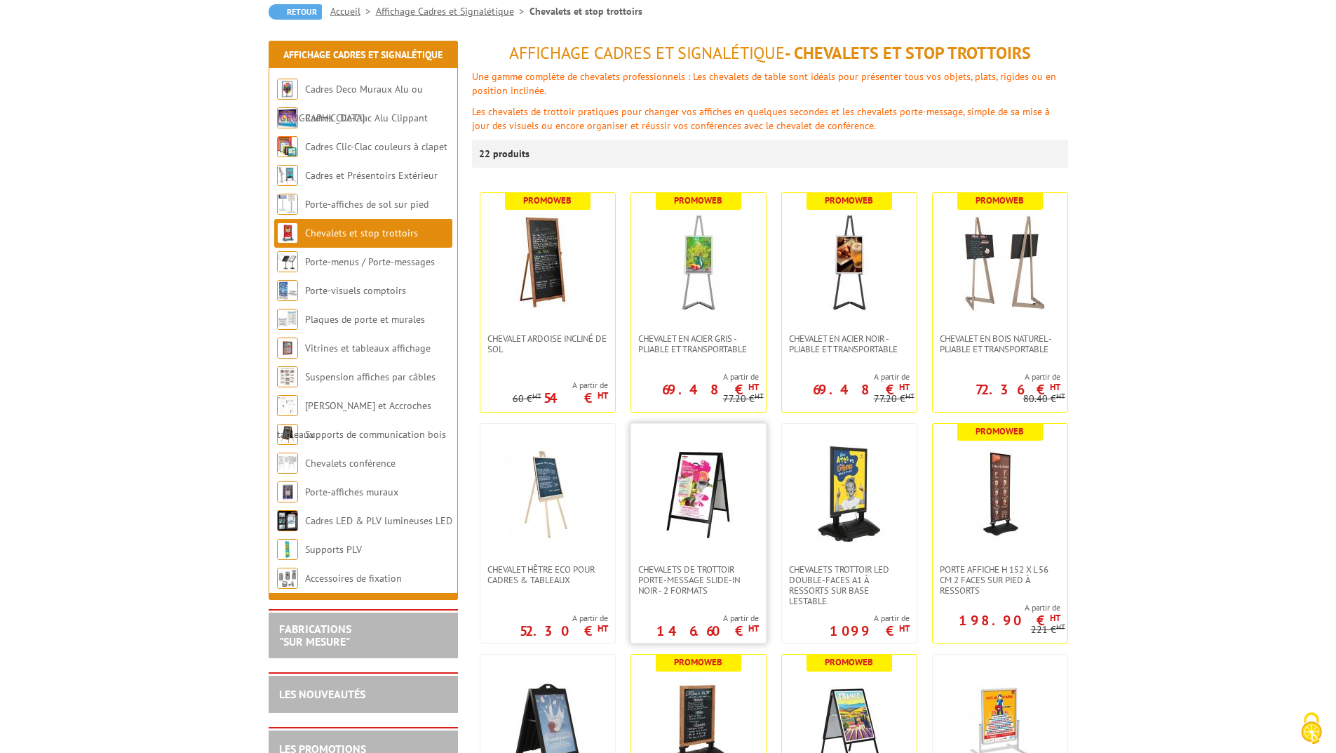
click at [710, 480] on img at bounding box center [699, 494] width 98 height 98
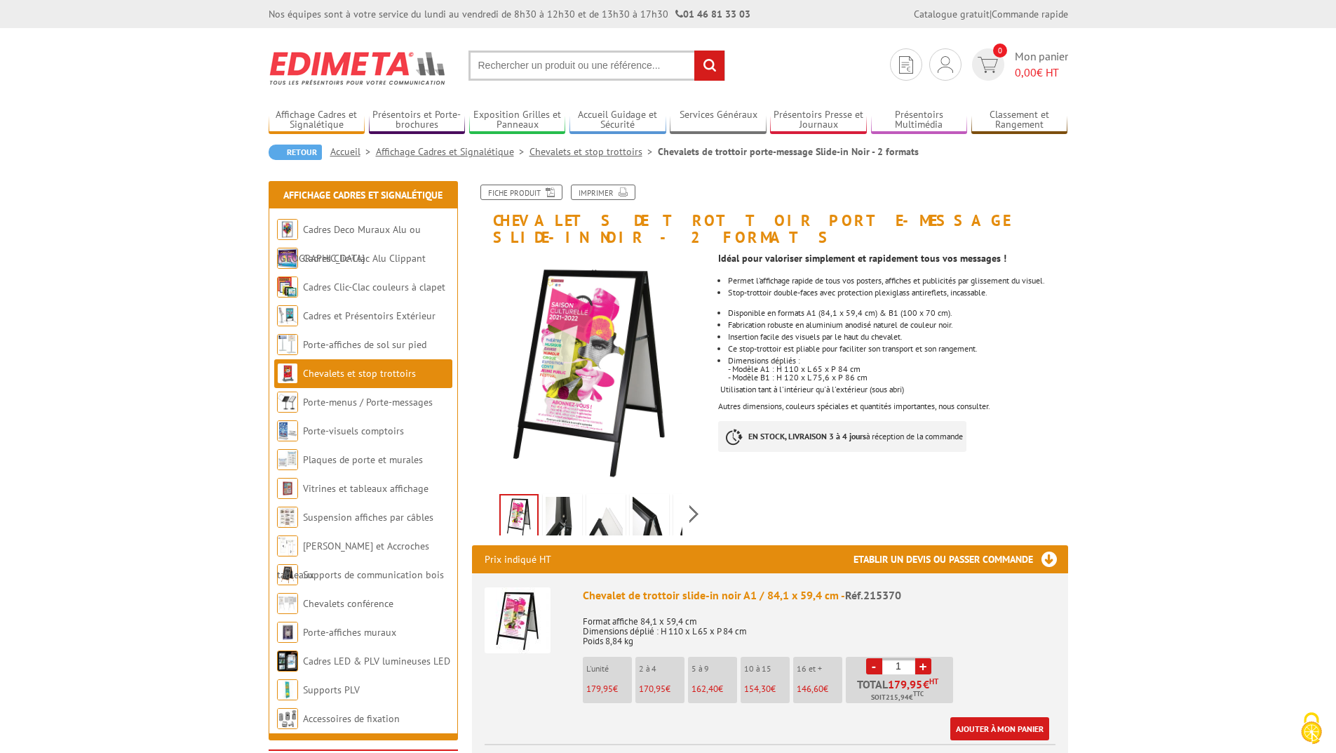
click at [553, 506] on img at bounding box center [563, 518] width 34 height 43
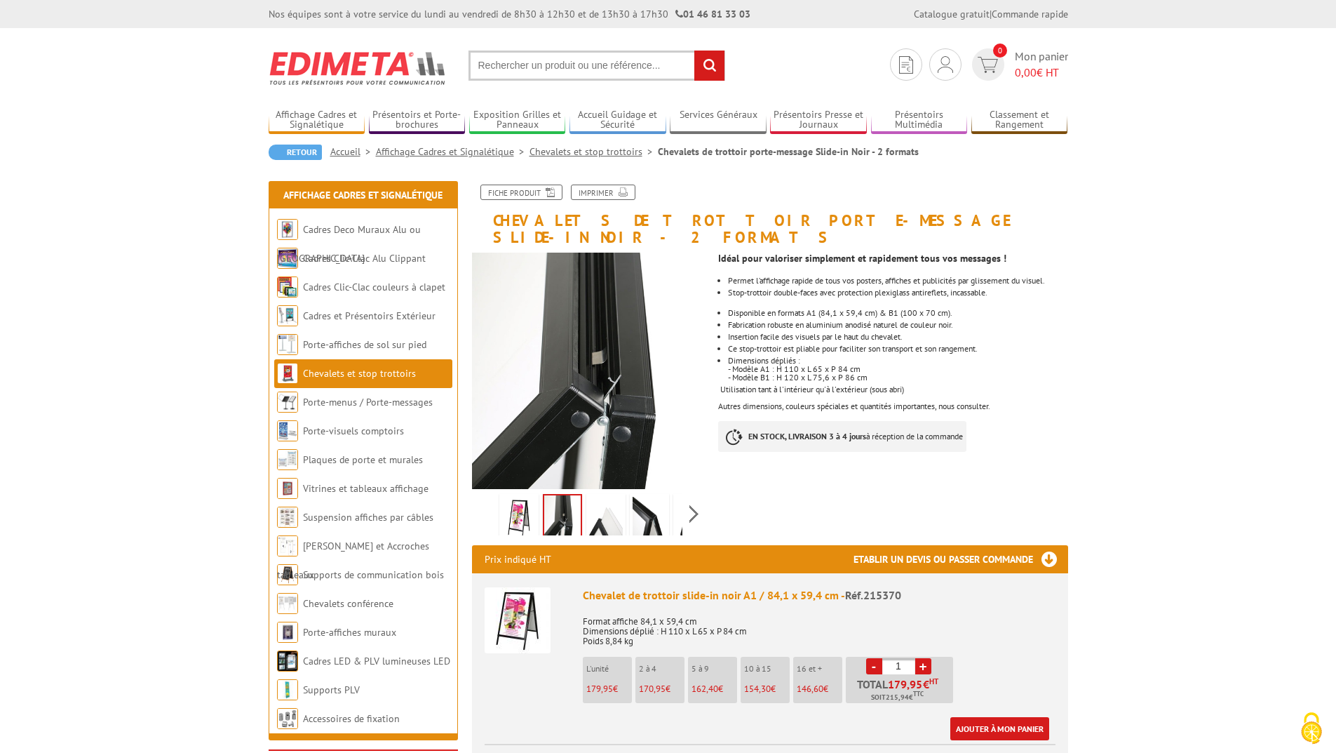
click at [591, 503] on img at bounding box center [606, 518] width 34 height 43
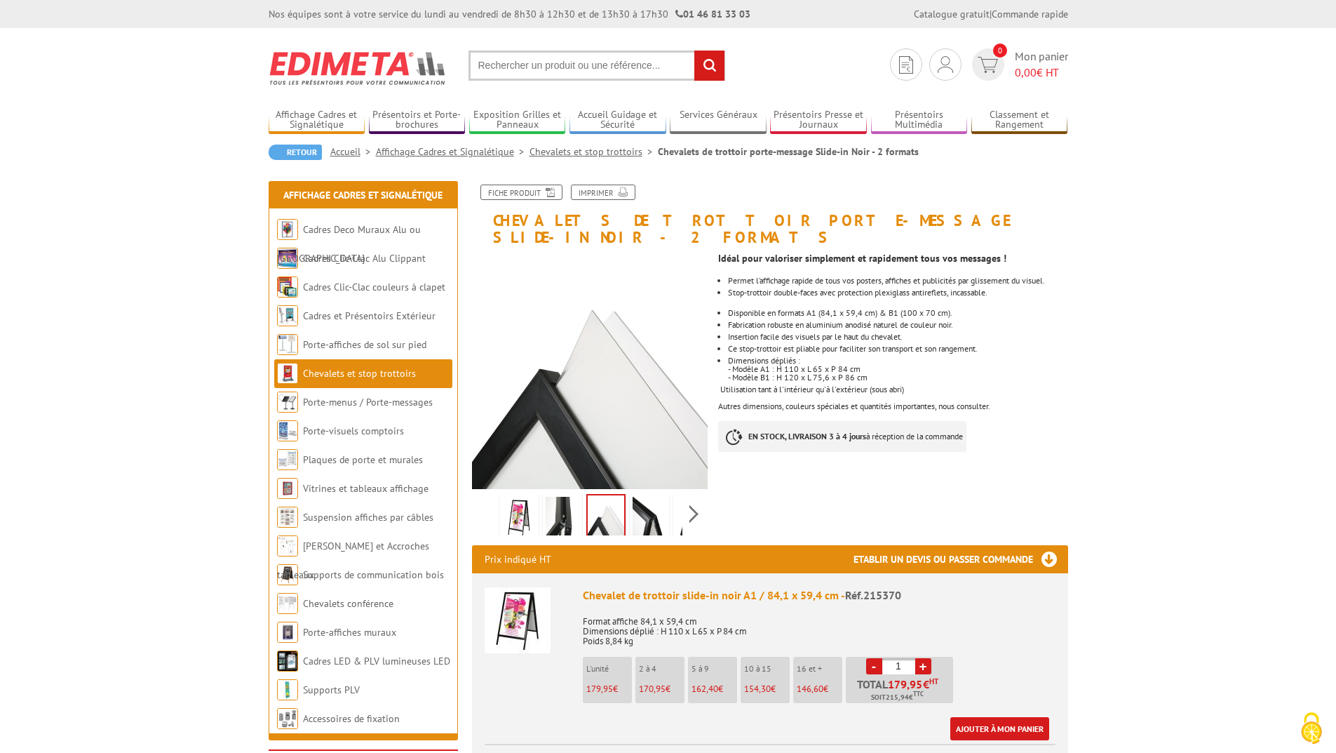
click at [630, 495] on link at bounding box center [649, 518] width 39 height 49
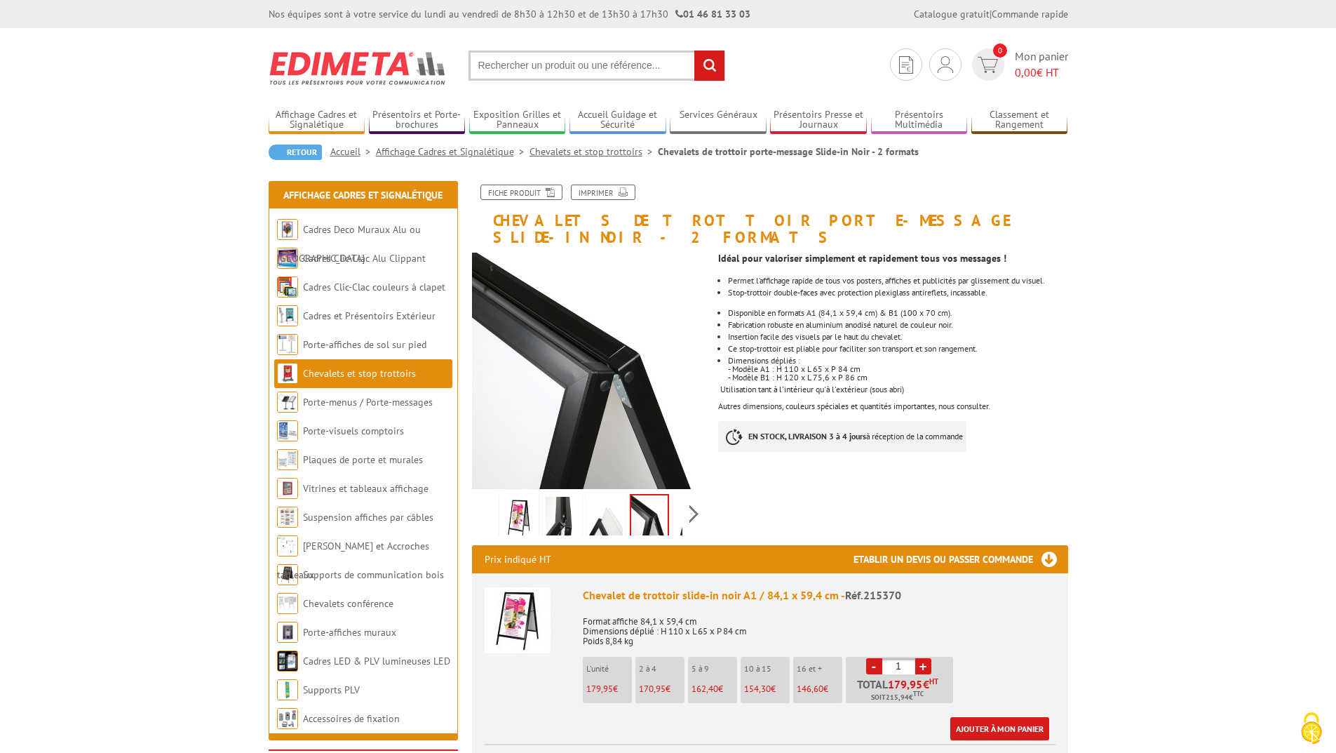
click at [652, 500] on img at bounding box center [649, 516] width 36 height 43
click at [678, 500] on img at bounding box center [693, 518] width 34 height 43
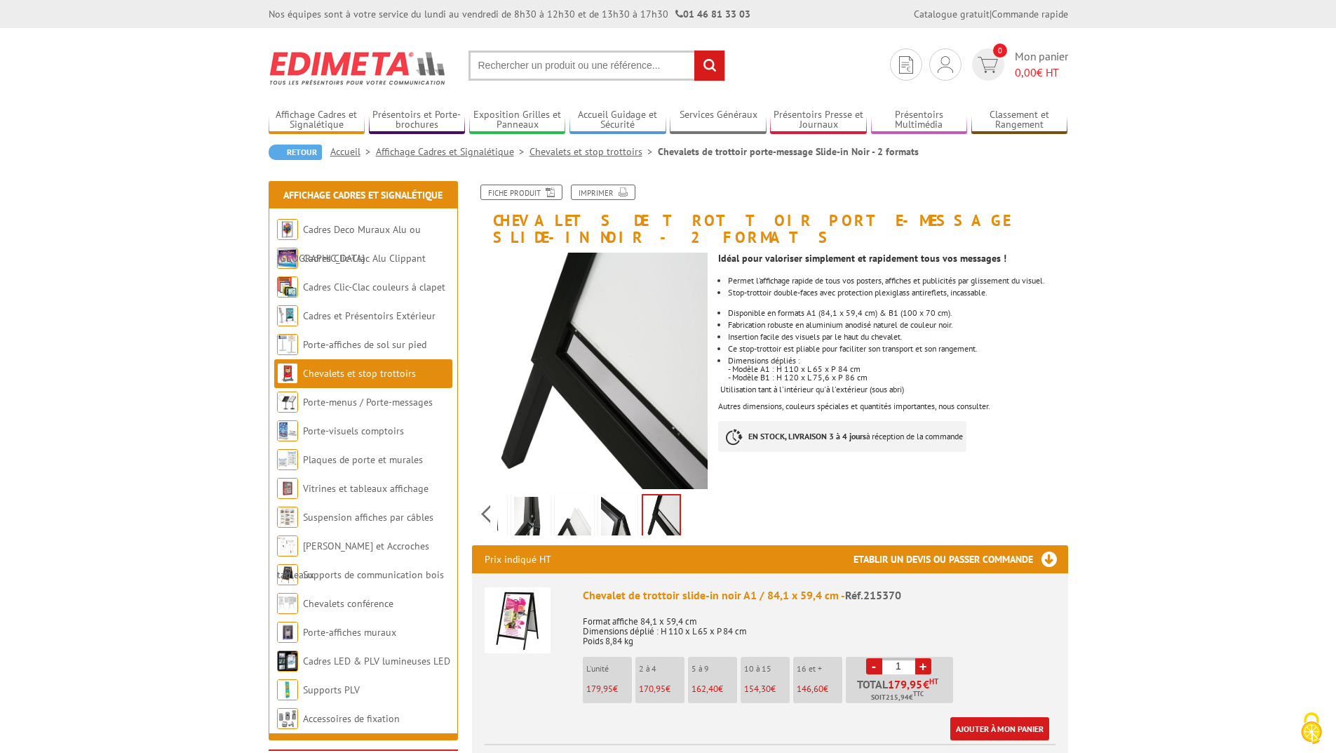
click at [692, 499] on div "Previous Next" at bounding box center [590, 513] width 236 height 49
click at [529, 497] on img at bounding box center [531, 518] width 34 height 43
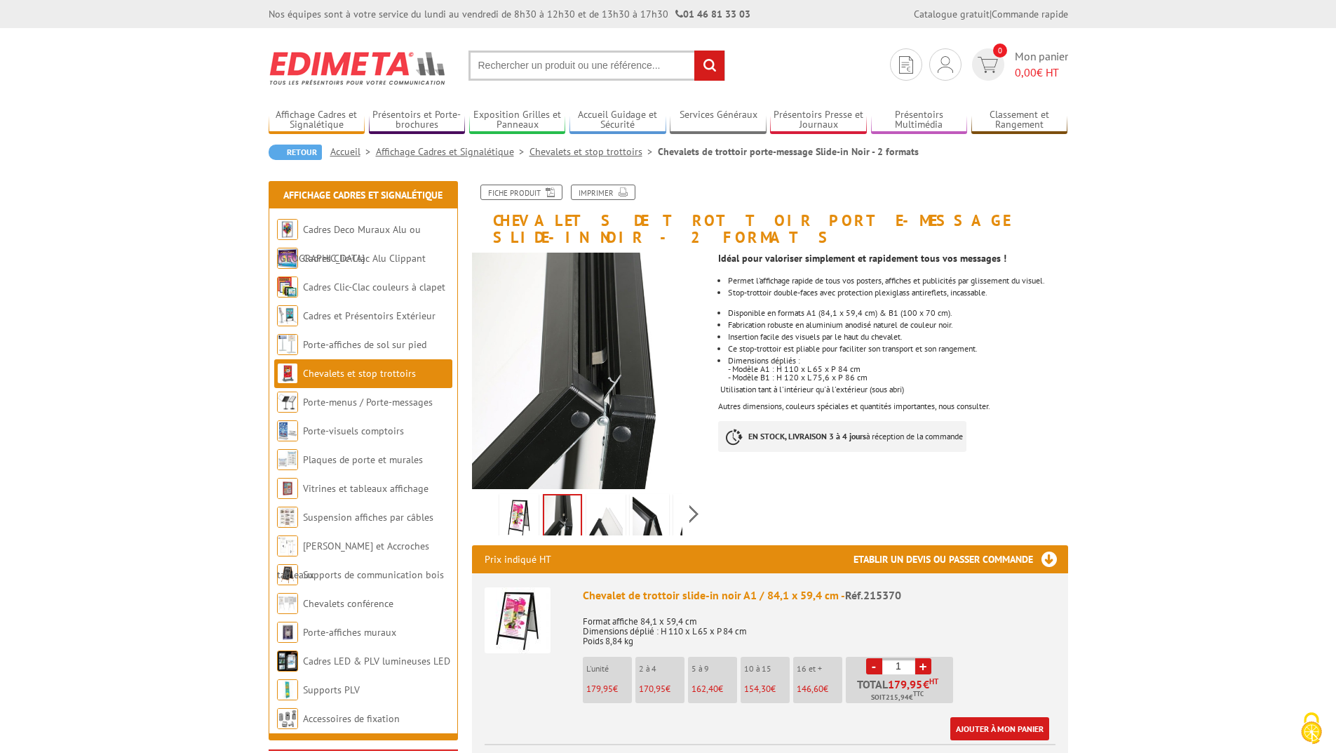
click at [485, 491] on div "Previous Next" at bounding box center [590, 513] width 236 height 49
click at [506, 499] on img at bounding box center [519, 518] width 34 height 43
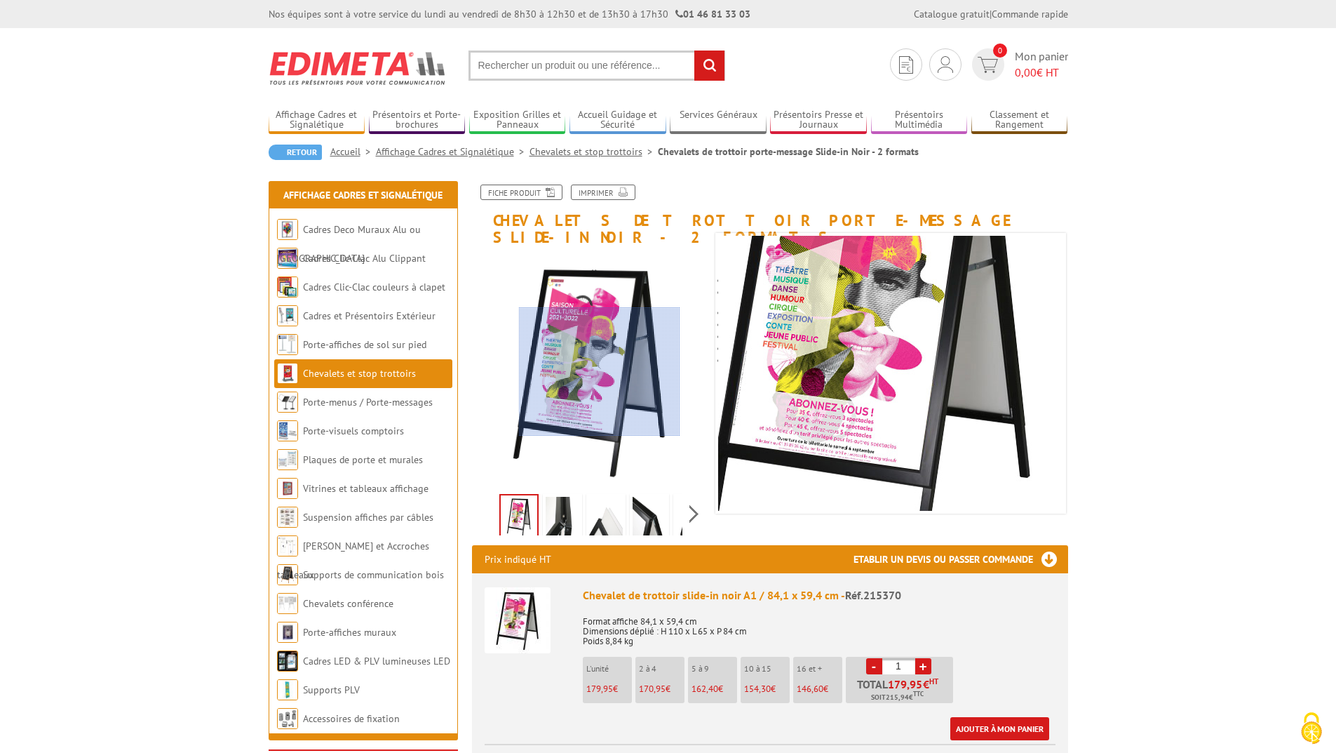
click at [600, 372] on div at bounding box center [599, 371] width 161 height 128
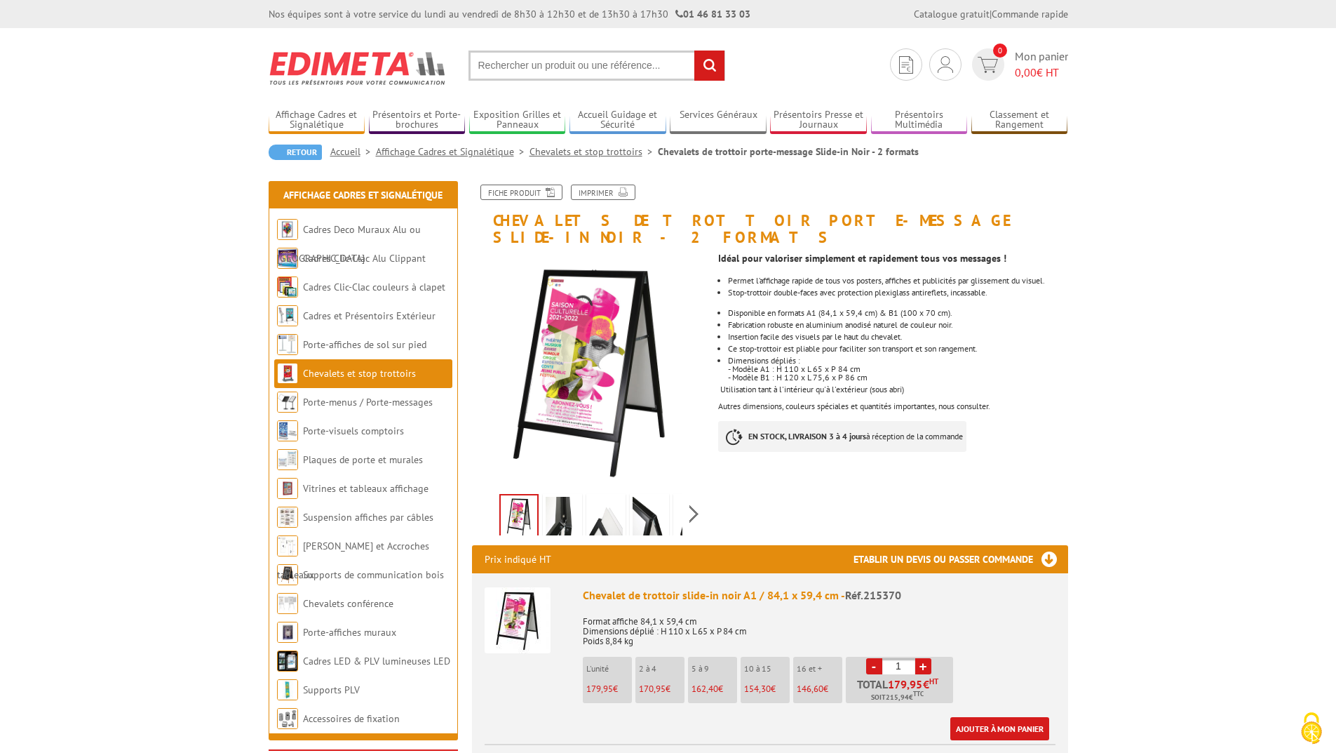
click at [559, 497] on img at bounding box center [563, 518] width 34 height 43
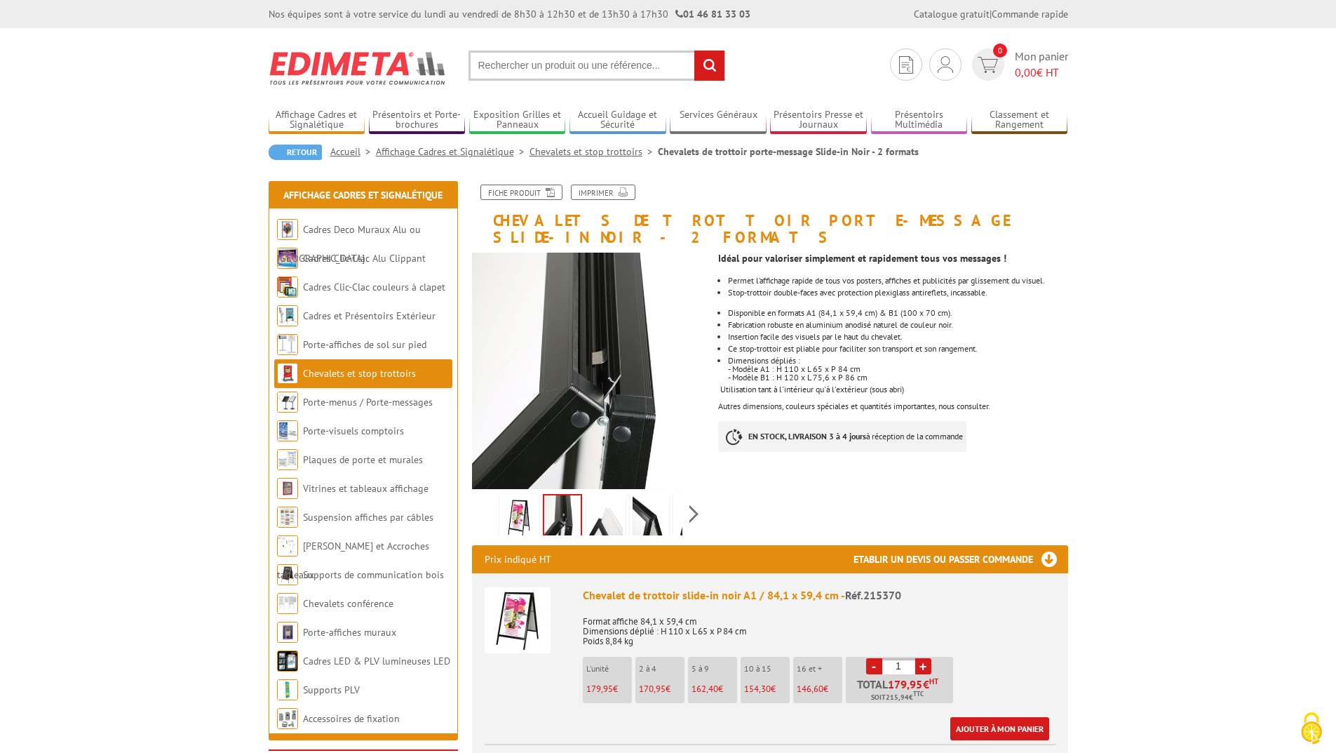
click at [515, 497] on img at bounding box center [519, 518] width 34 height 43
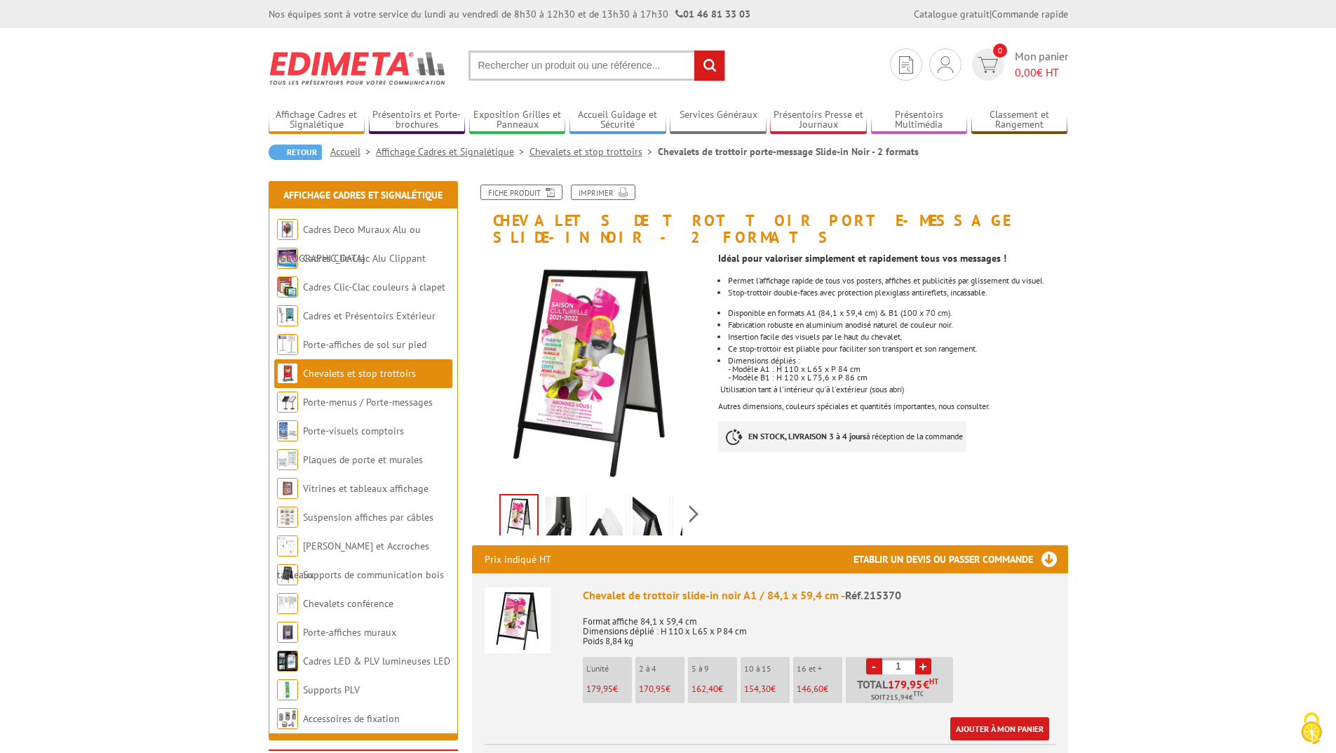
click at [528, 200] on link "Fiche produit" at bounding box center [521, 191] width 82 height 15
